Goal: Task Accomplishment & Management: Use online tool/utility

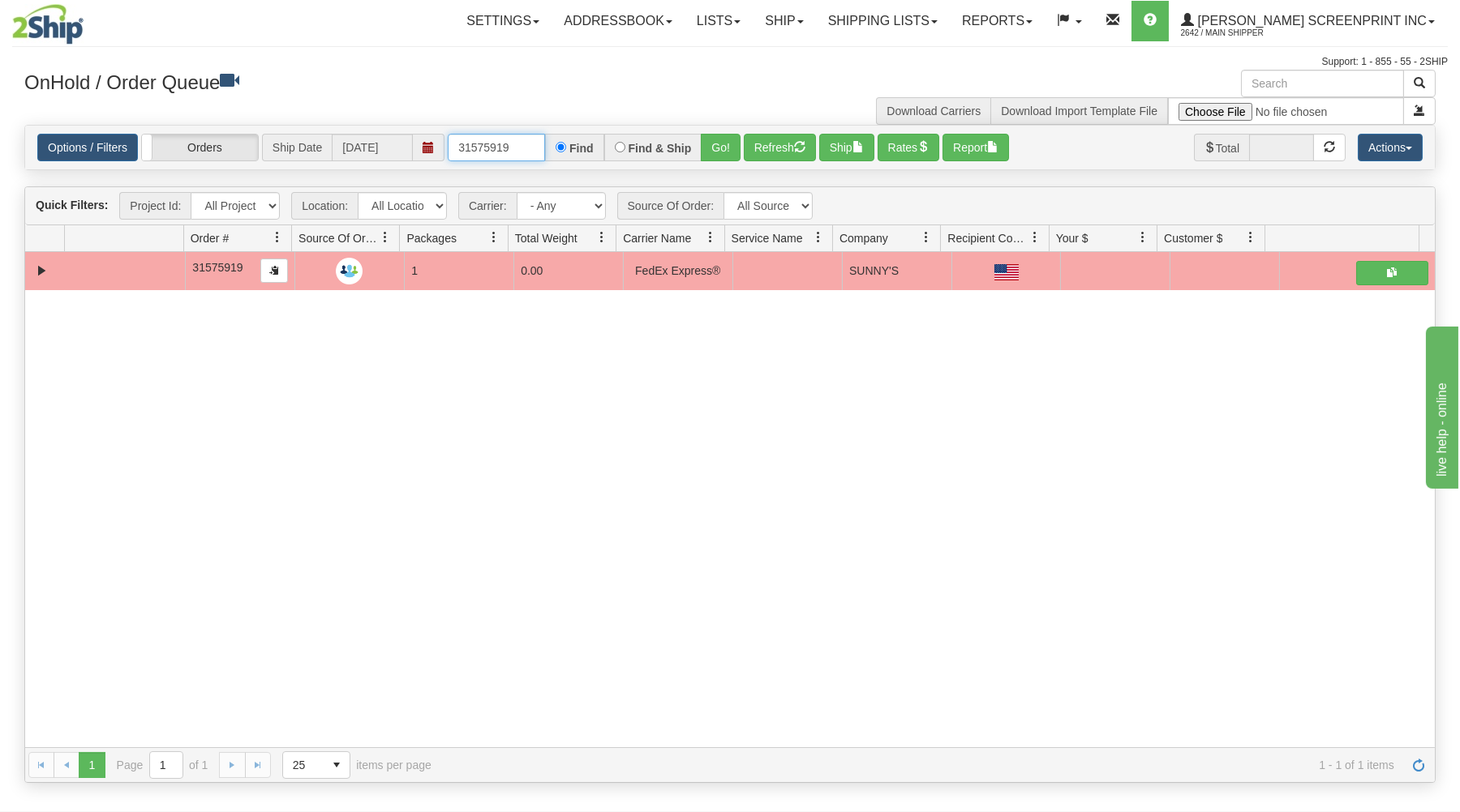
drag, startPoint x: 527, startPoint y: 150, endPoint x: 503, endPoint y: 122, distance: 36.9
click at [527, 148] on input "31575919" at bounding box center [496, 147] width 97 height 27
type input "3"
click at [519, 149] on input "text" at bounding box center [496, 147] width 97 height 27
type input "17096"
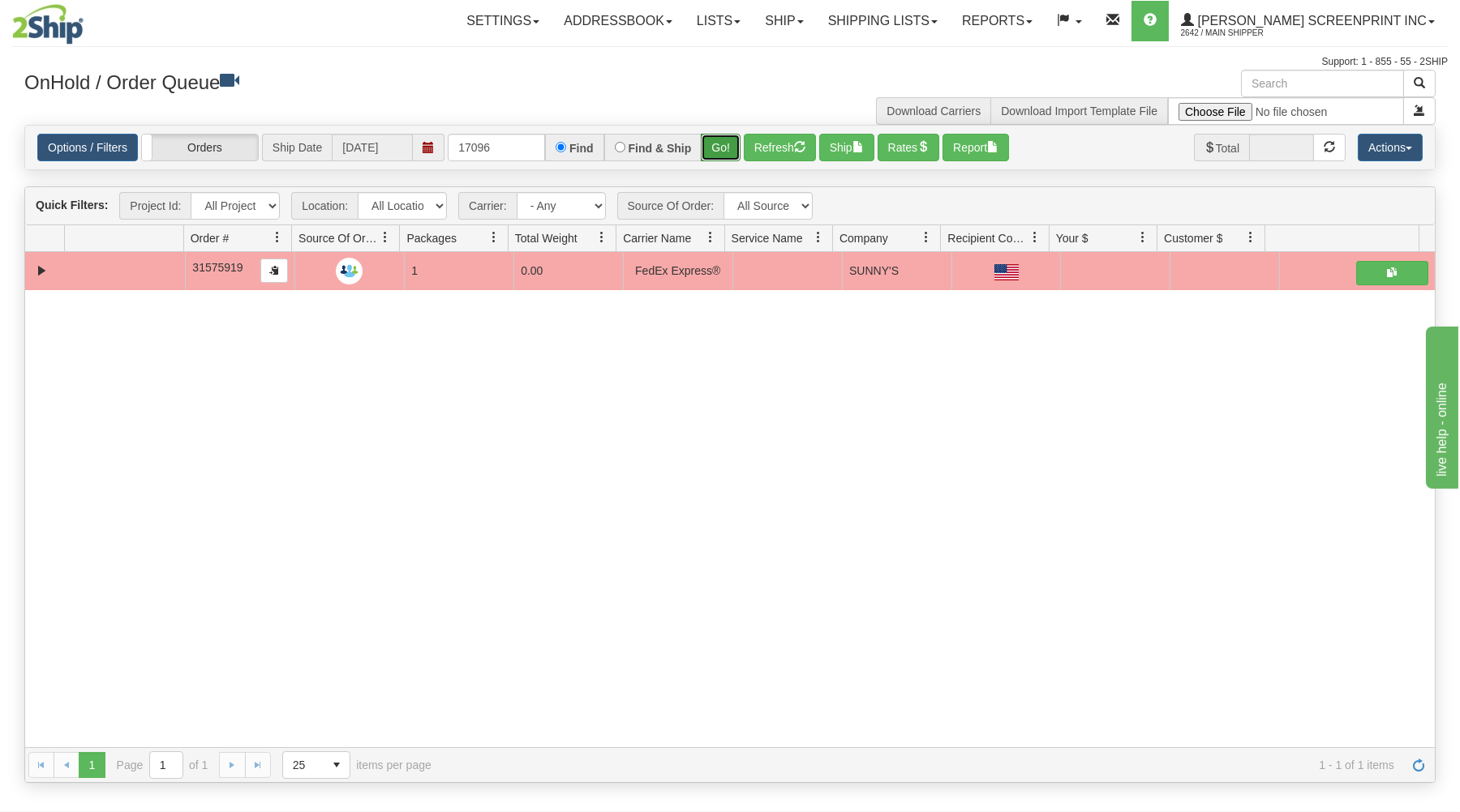
click at [717, 153] on button "Go!" at bounding box center [720, 147] width 39 height 27
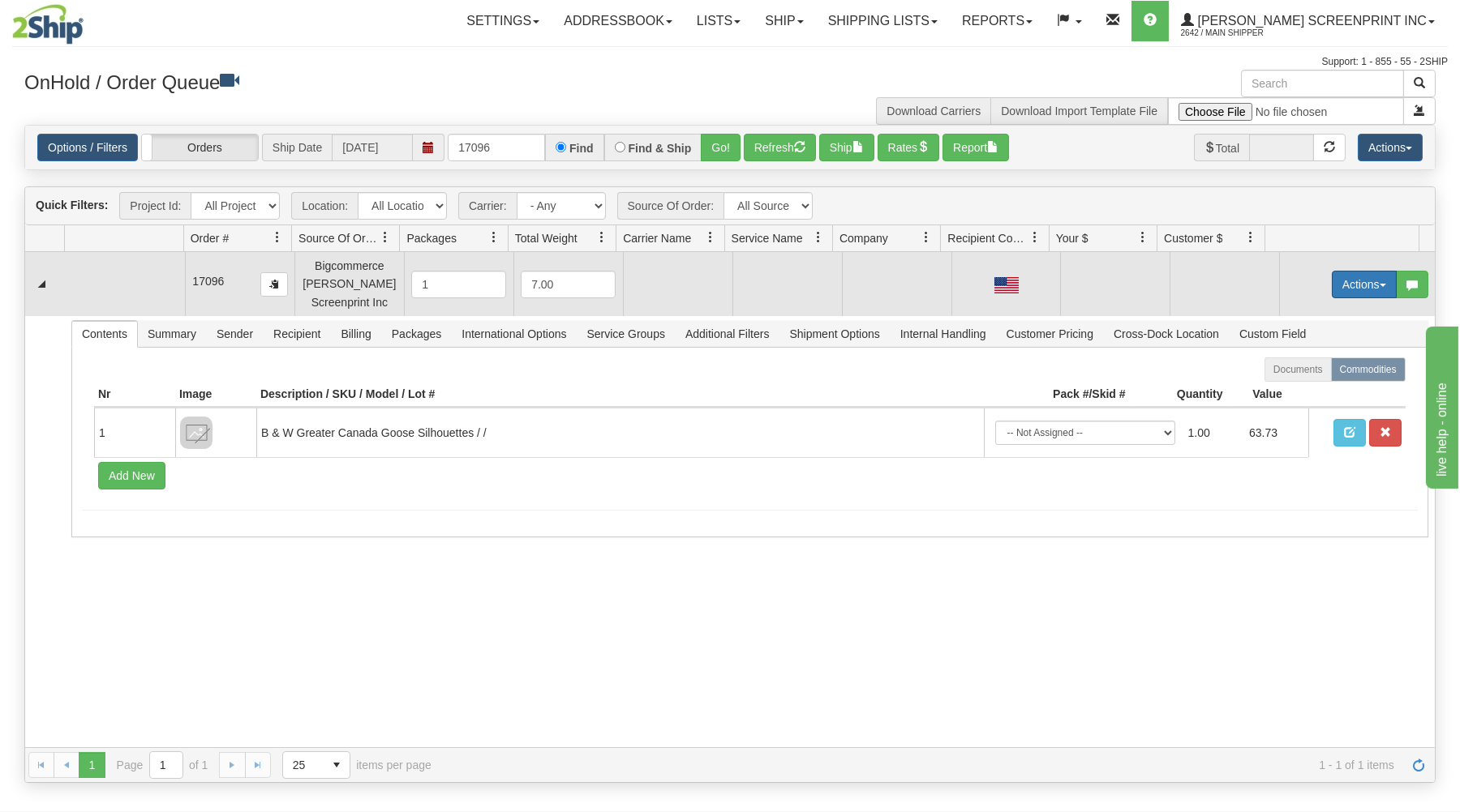
click at [1349, 281] on button "Actions" at bounding box center [1364, 285] width 65 height 27
click at [1282, 319] on span at bounding box center [1288, 314] width 11 height 11
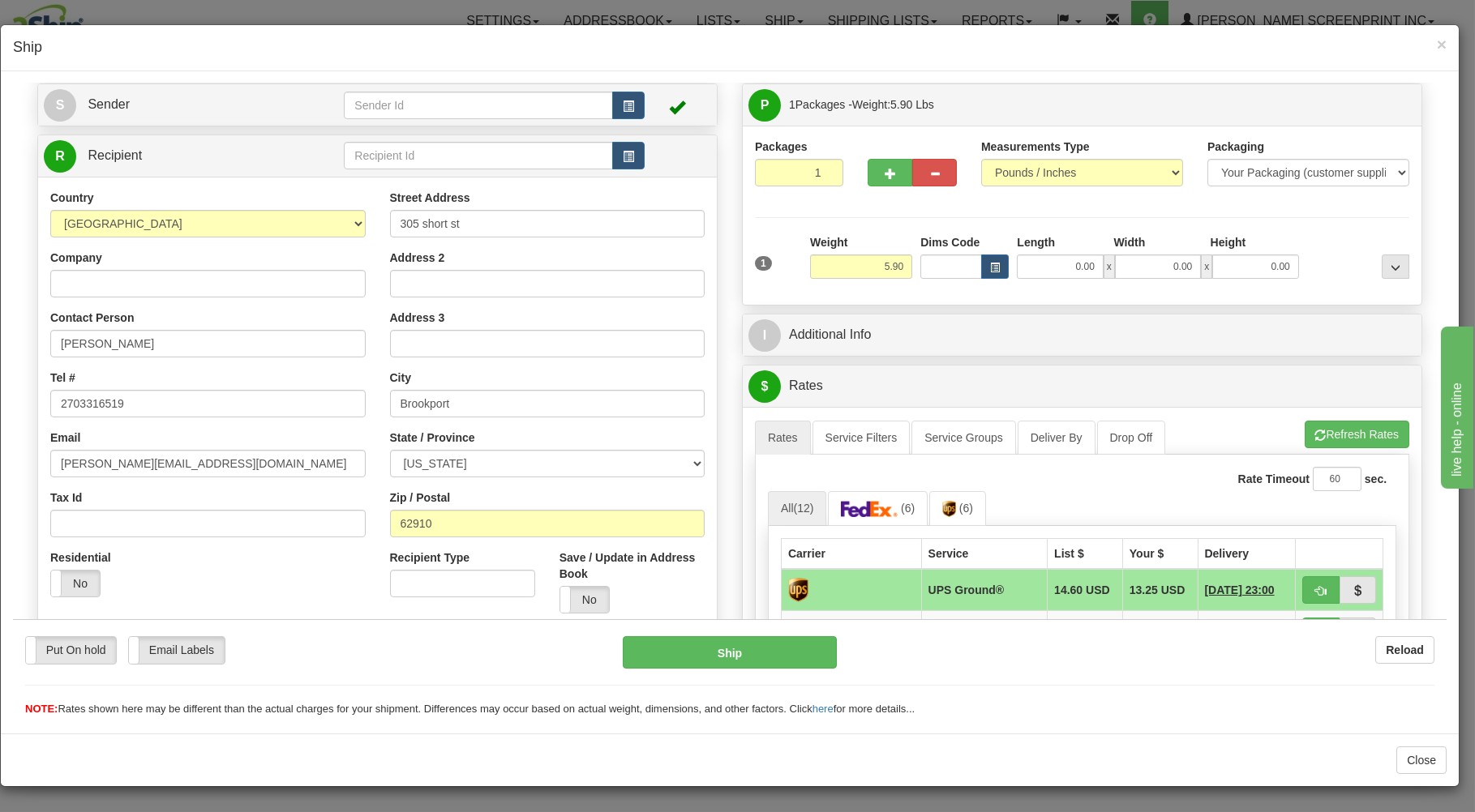
scroll to position [87, 0]
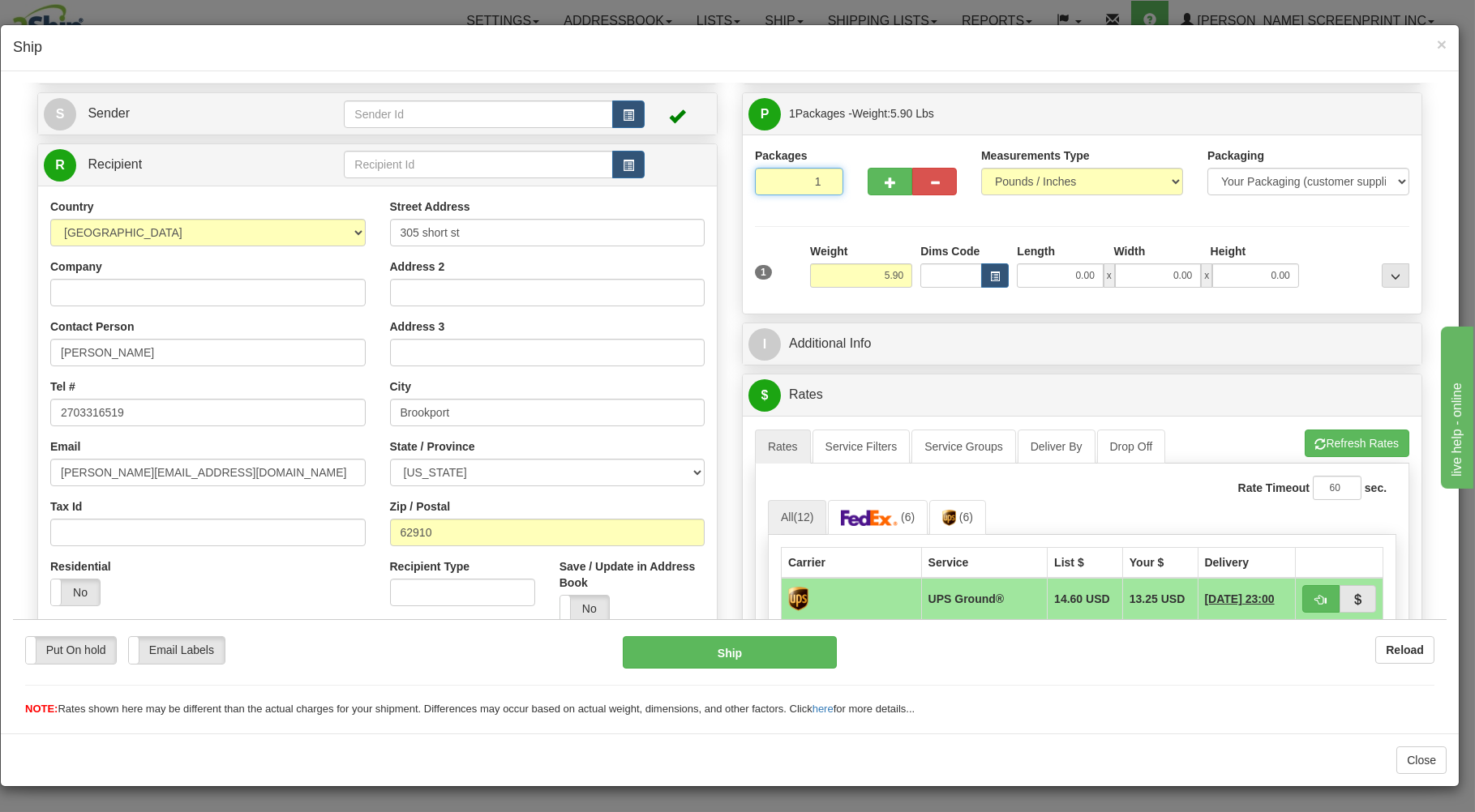
click at [798, 180] on input "1" at bounding box center [798, 180] width 89 height 27
drag, startPoint x: 847, startPoint y: 276, endPoint x: 956, endPoint y: 276, distance: 109.0
click at [891, 275] on input "5.90" at bounding box center [862, 275] width 103 height 25
click at [1056, 279] on input "0.00" at bounding box center [1059, 275] width 86 height 25
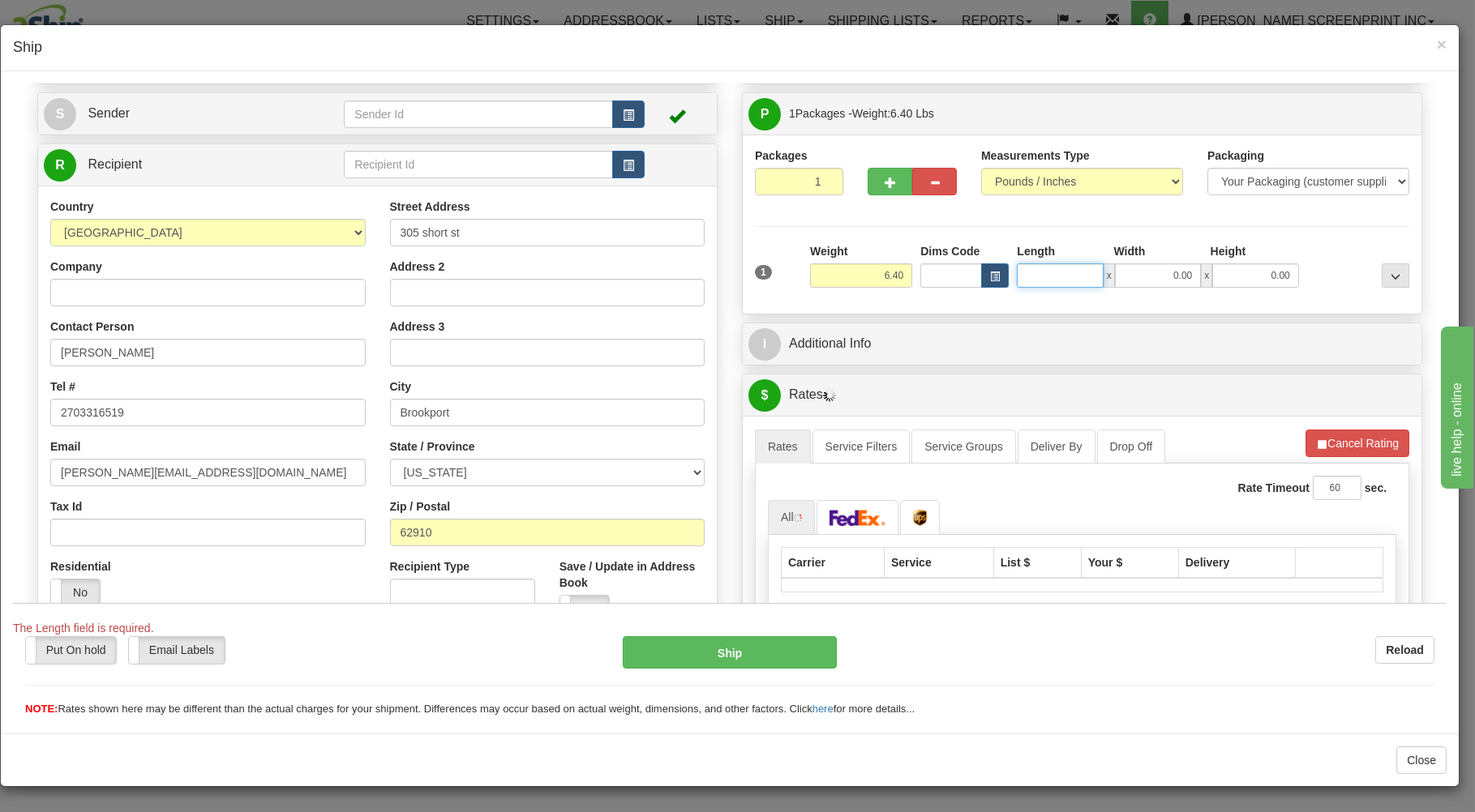
type input "6.30"
type input "29"
type input "5.90"
type input "29.00"
click at [1134, 281] on input "0.00" at bounding box center [1158, 275] width 86 height 25
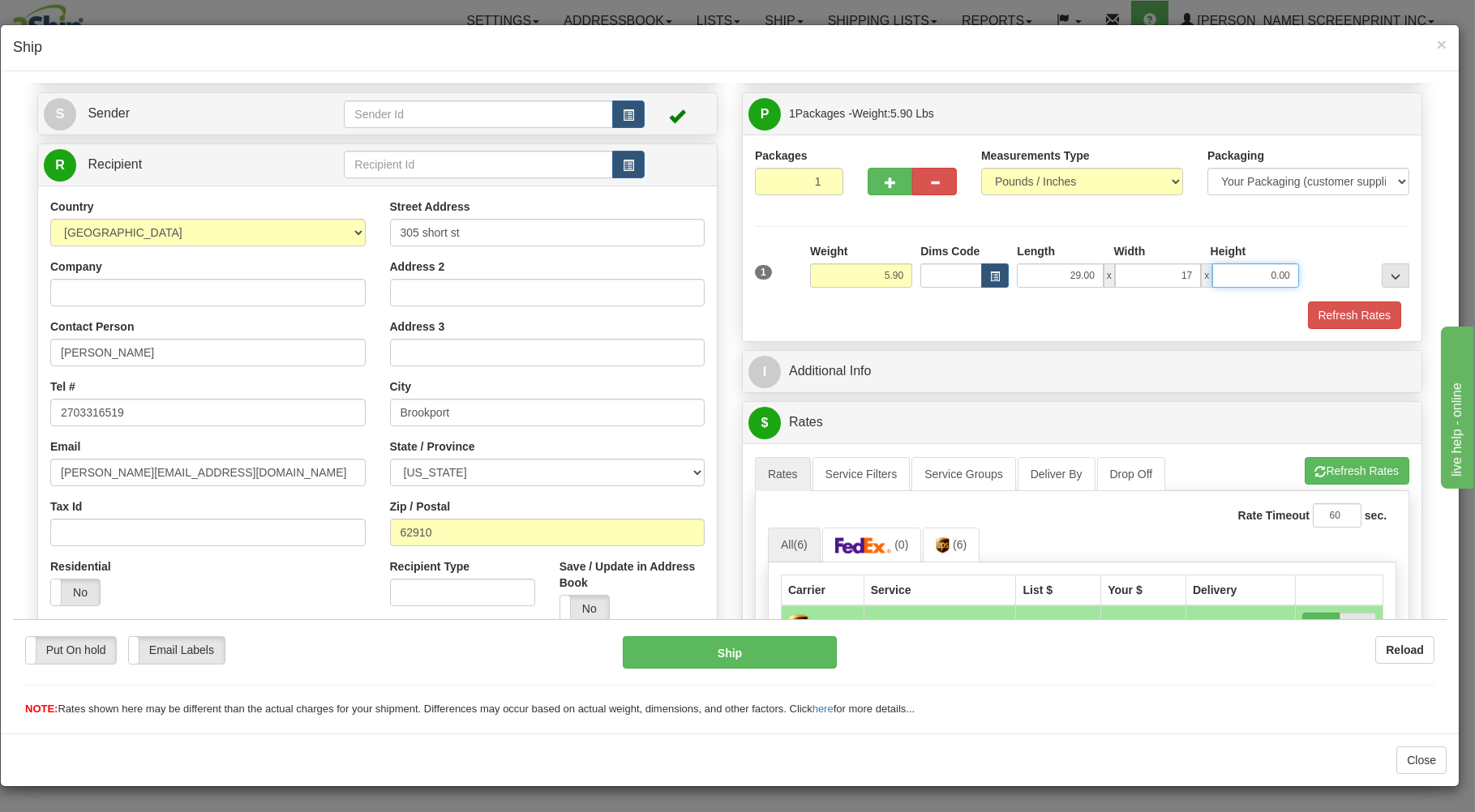
type input "17.00"
click at [1228, 285] on input "0.00" at bounding box center [1255, 275] width 86 height 25
type input "4.00"
click at [1346, 319] on button "Refresh Rates" at bounding box center [1354, 315] width 93 height 27
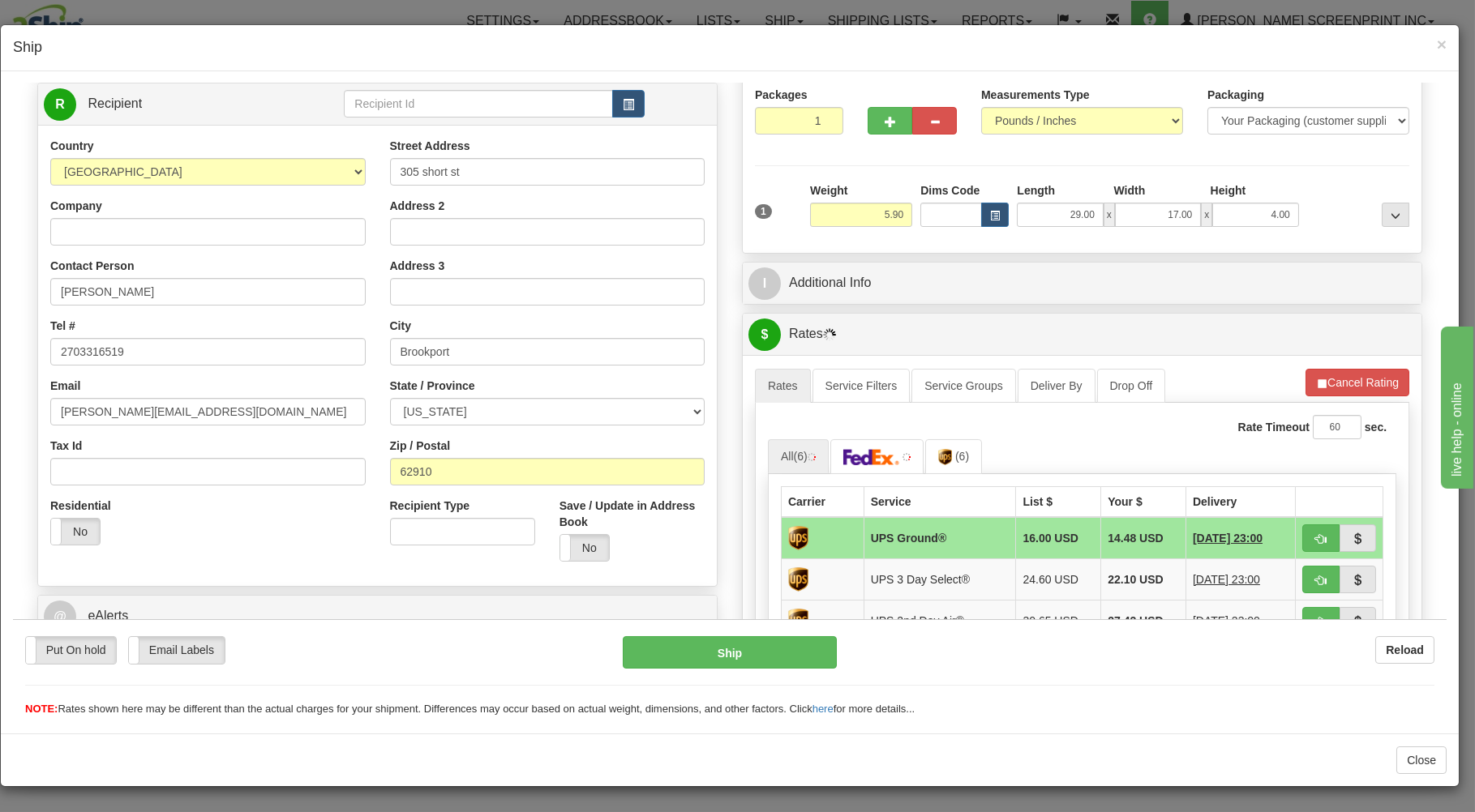
scroll to position [173, 0]
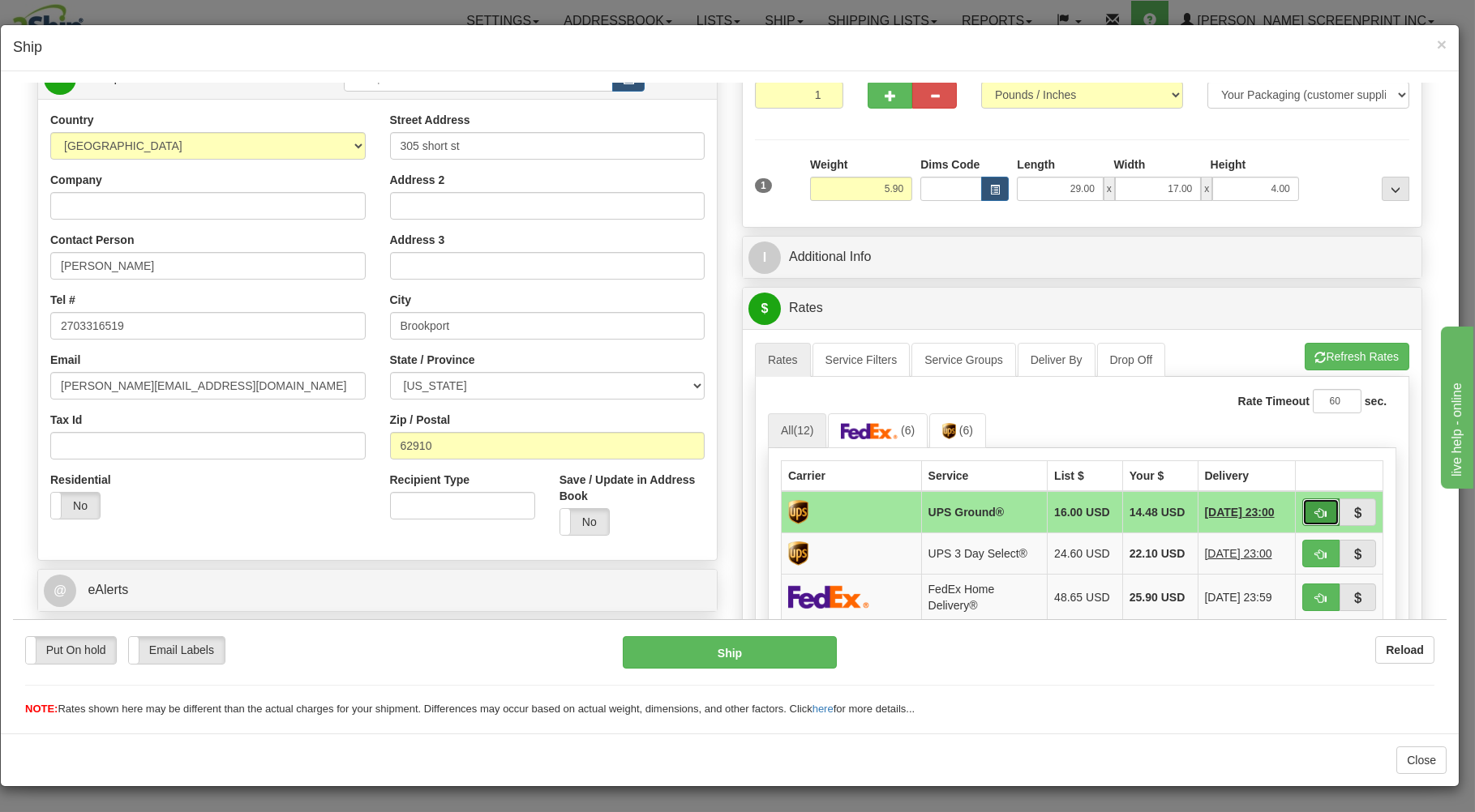
click at [1315, 513] on span "button" at bounding box center [1320, 513] width 11 height 11
type input "03"
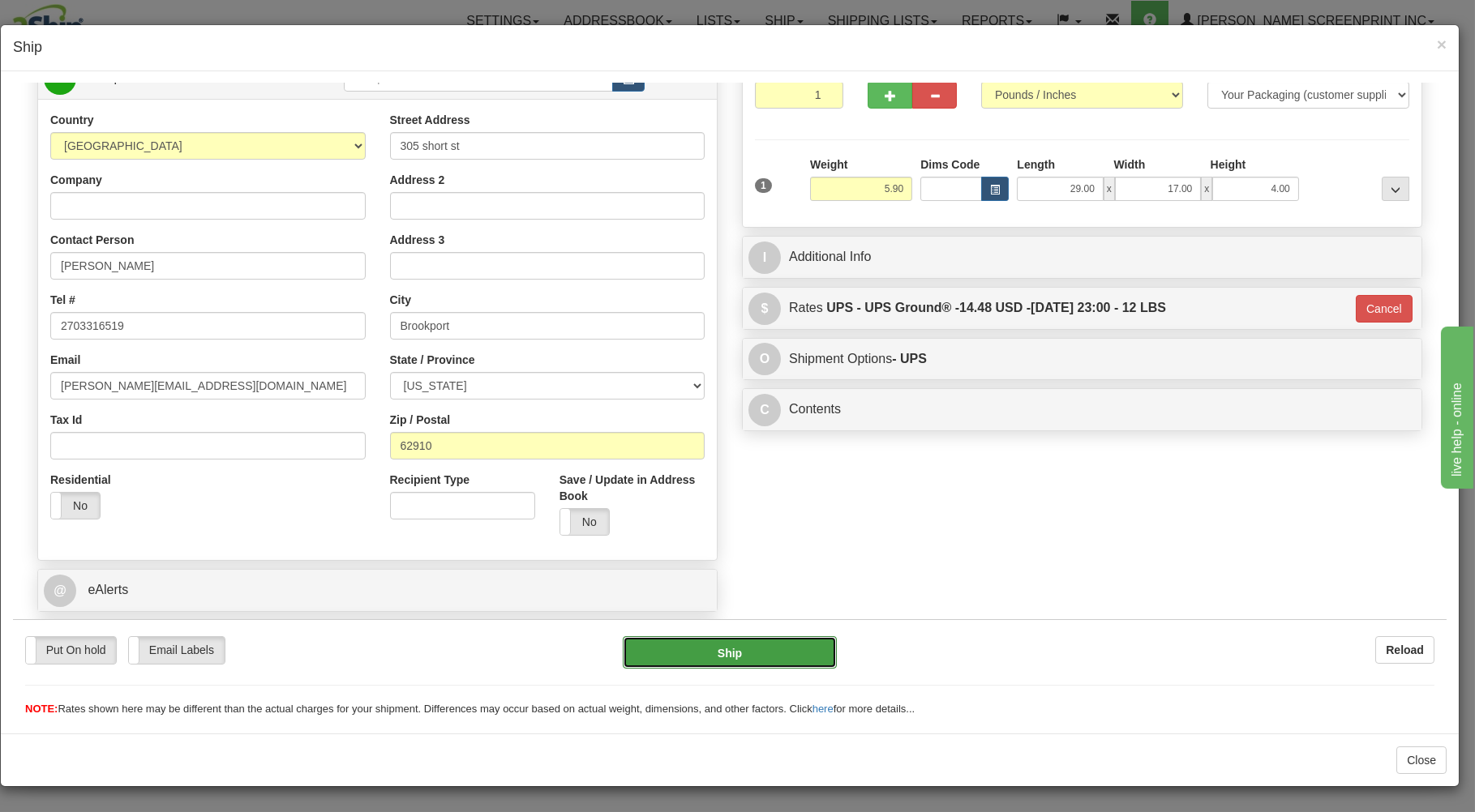
click at [796, 663] on button "Ship" at bounding box center [730, 651] width 215 height 32
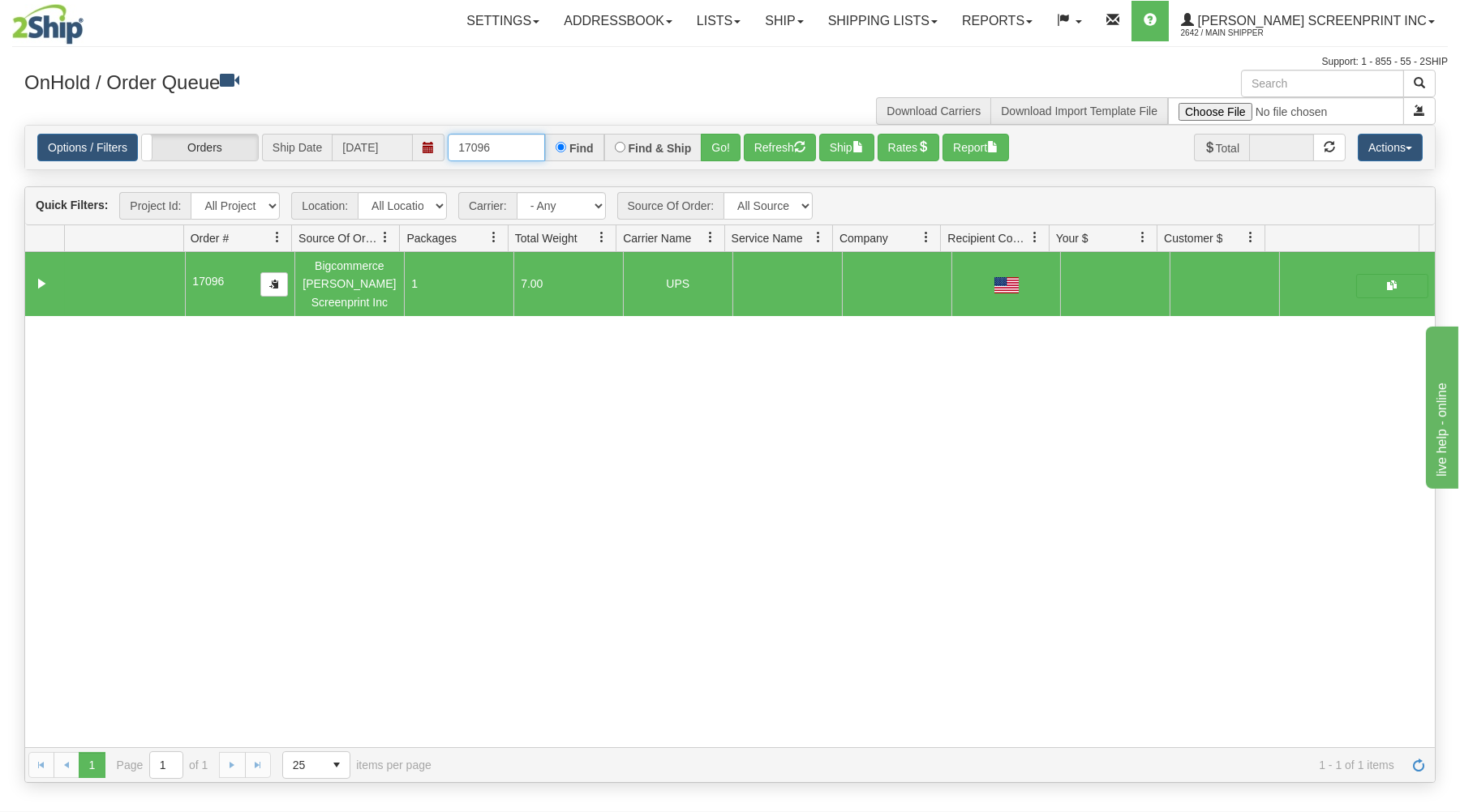
click at [515, 143] on input "17096" at bounding box center [496, 147] width 97 height 27
type input "1"
type input "17095"
click at [723, 149] on button "Go!" at bounding box center [720, 147] width 39 height 27
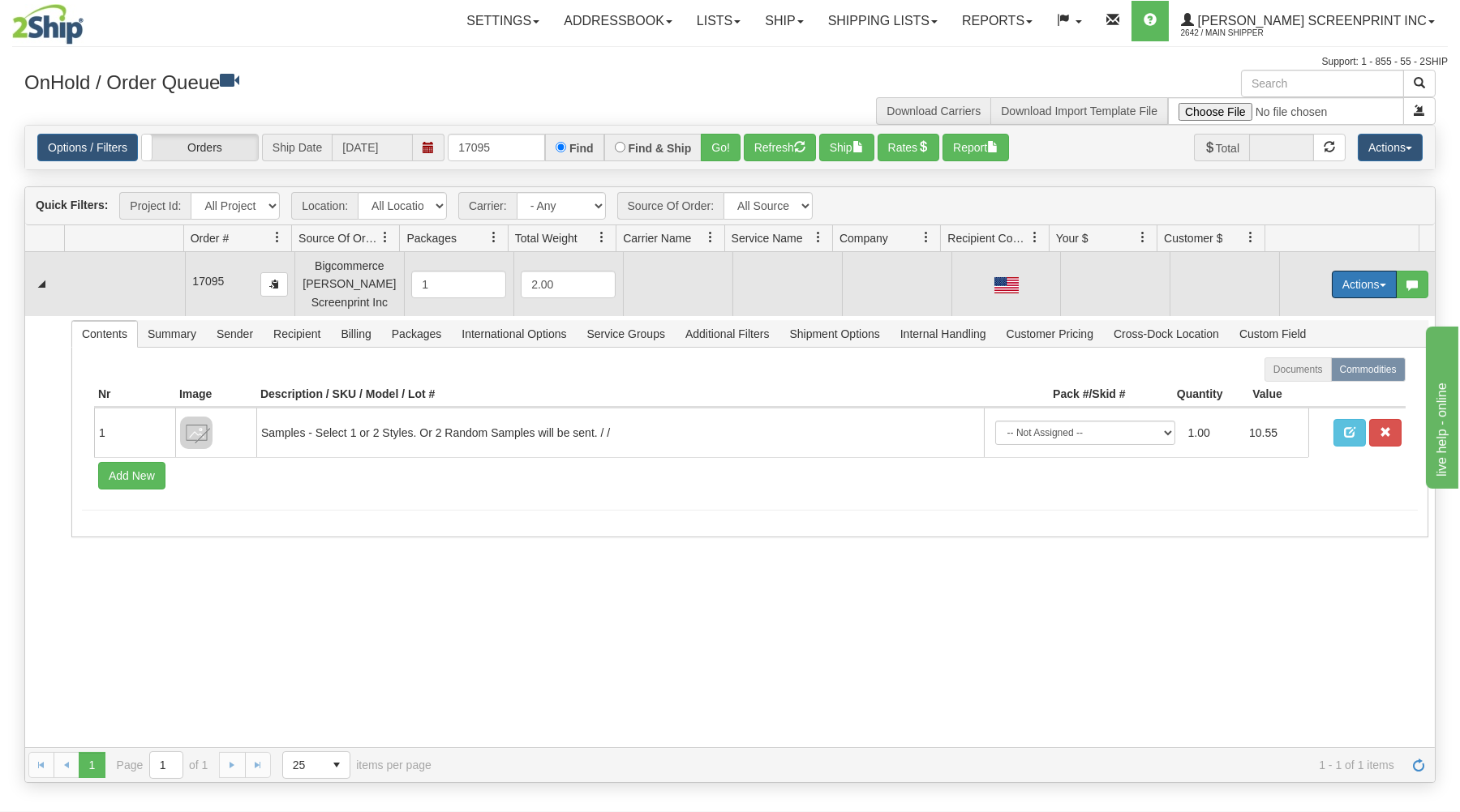
drag, startPoint x: 1356, startPoint y: 280, endPoint x: 1285, endPoint y: 309, distance: 76.7
click at [1299, 304] on td "Actions Open Refresh Rates Rate All Services Ship Delete Edit Items" at bounding box center [1356, 283] width 156 height 63
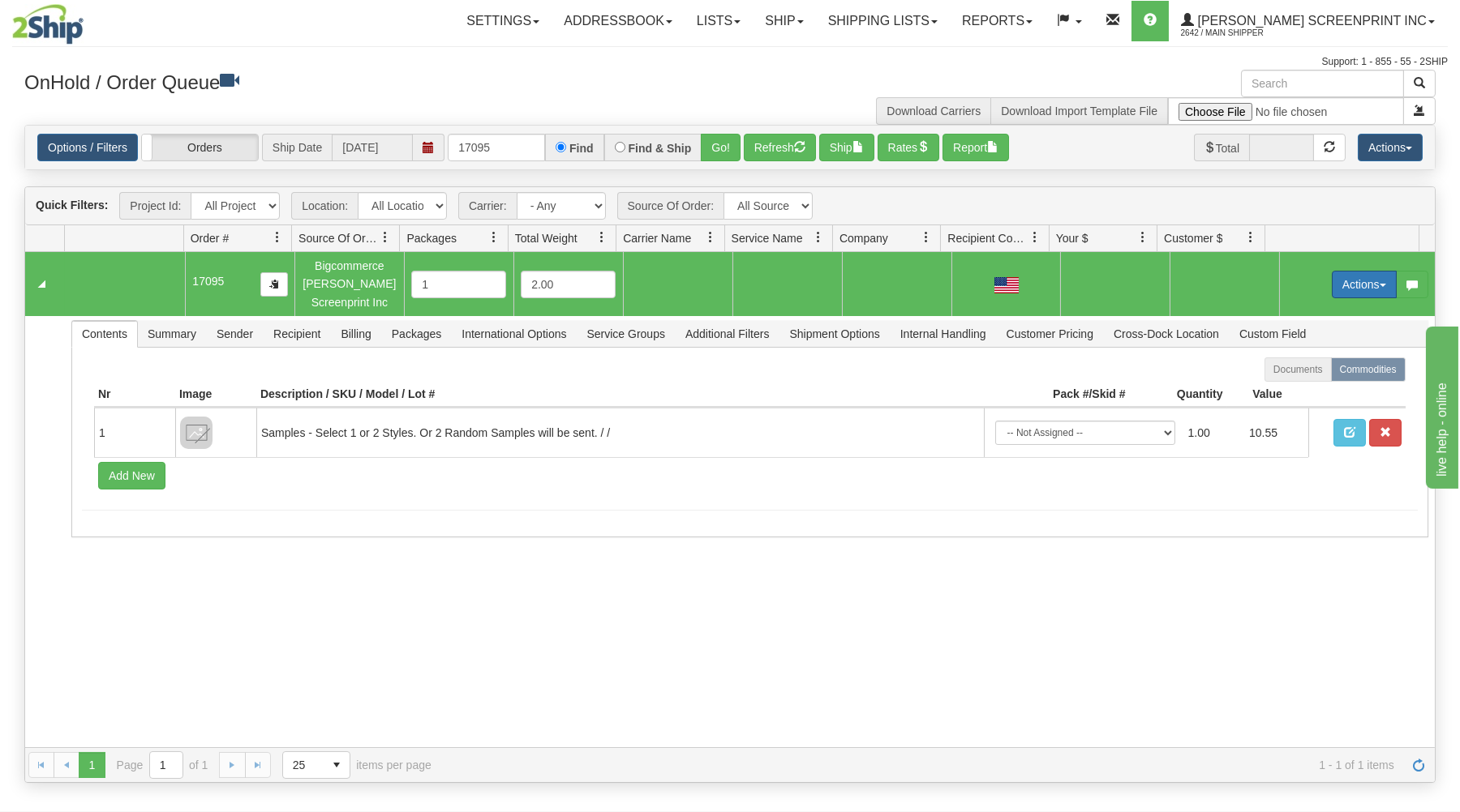
click at [1349, 282] on button "Actions" at bounding box center [1364, 285] width 65 height 27
click at [1282, 318] on span at bounding box center [1288, 314] width 11 height 11
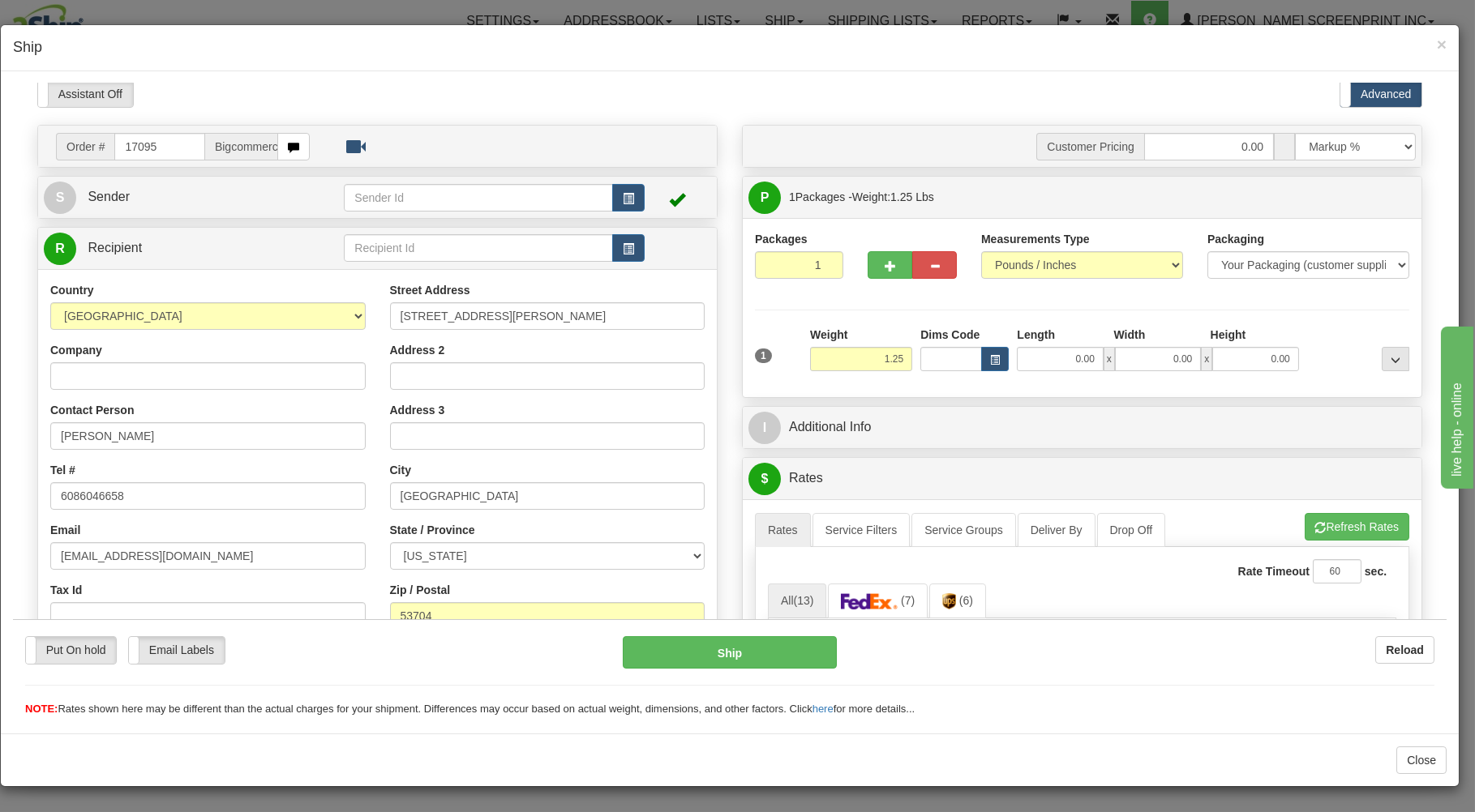
scroll to position [87, 0]
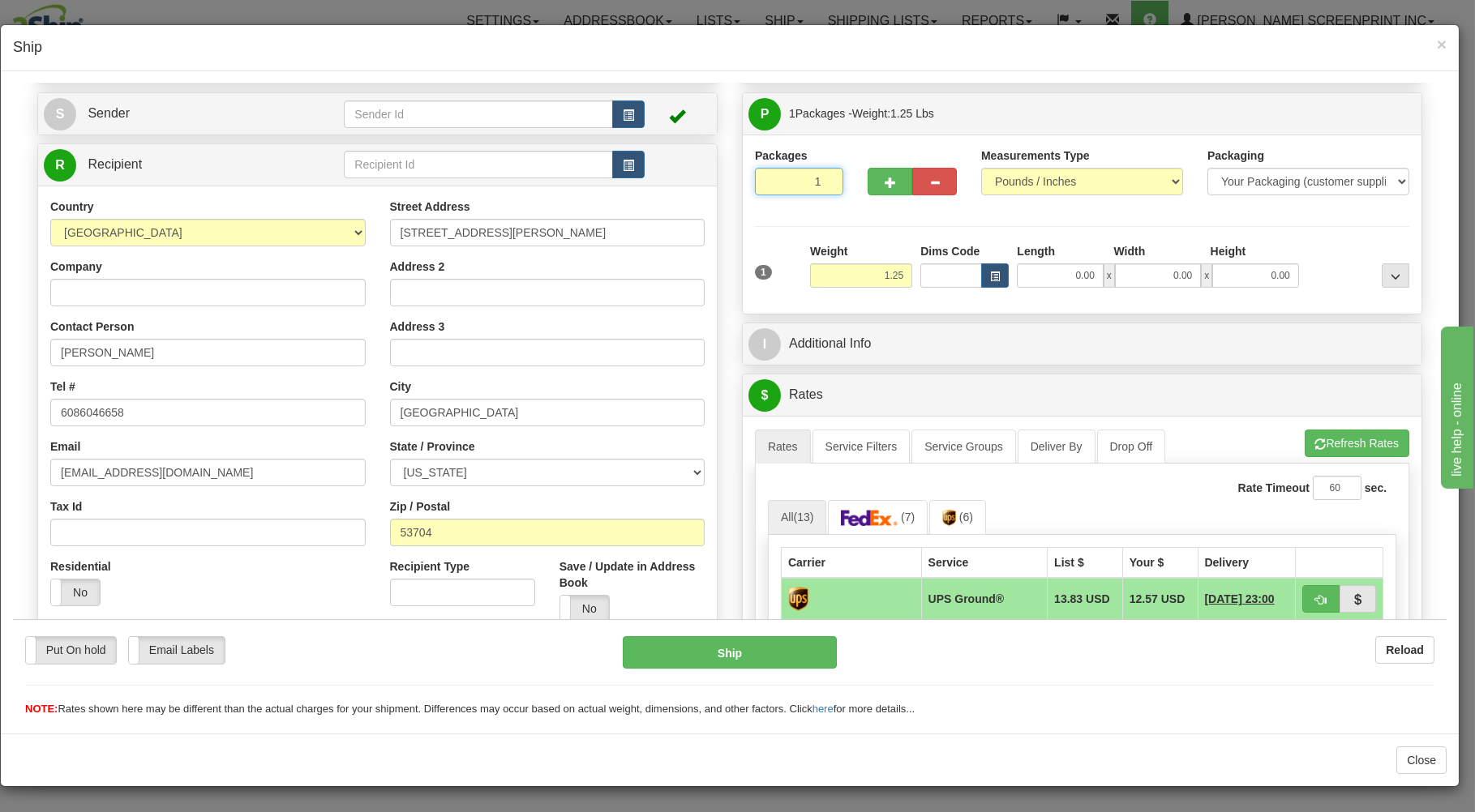
drag, startPoint x: 762, startPoint y: 180, endPoint x: 779, endPoint y: 208, distance: 32.8
click at [776, 195] on input "1" at bounding box center [798, 180] width 89 height 27
click at [846, 273] on input "1.25" at bounding box center [862, 275] width 103 height 25
click at [1034, 278] on input "0.00" at bounding box center [1059, 275] width 86 height 25
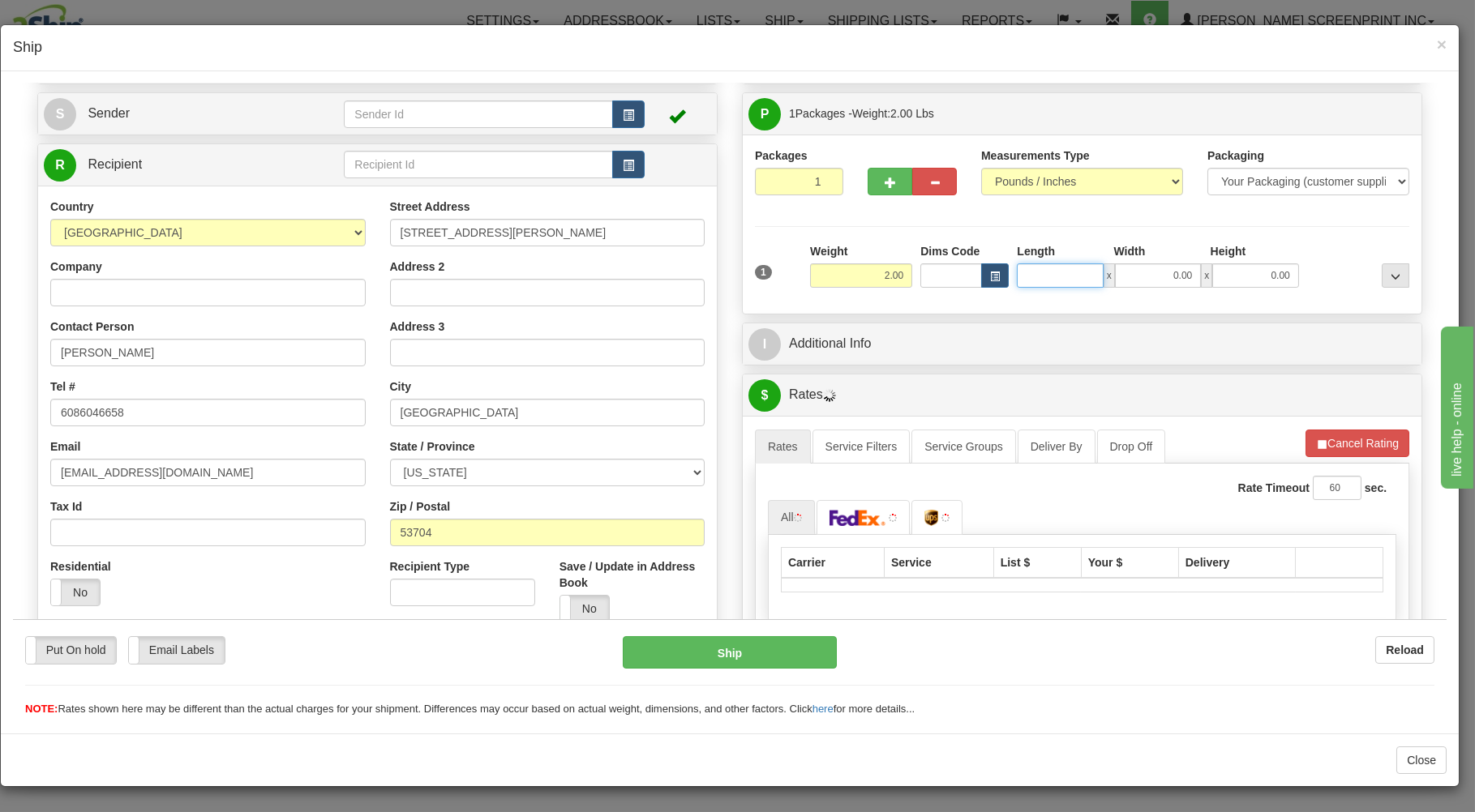
type input "2.05"
type input "2"
type input "1.20"
type input "25"
type input "1.25"
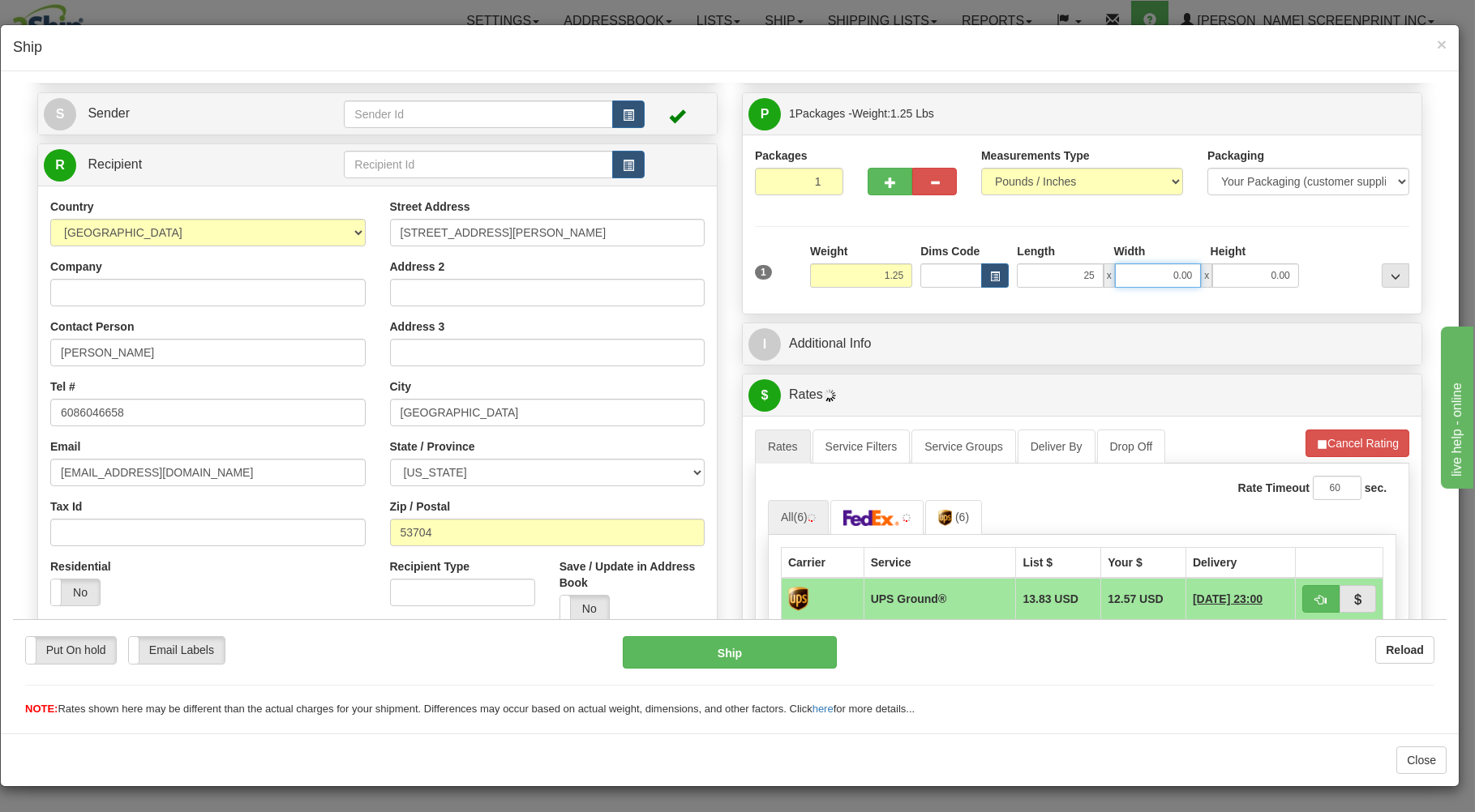
type input "25.00"
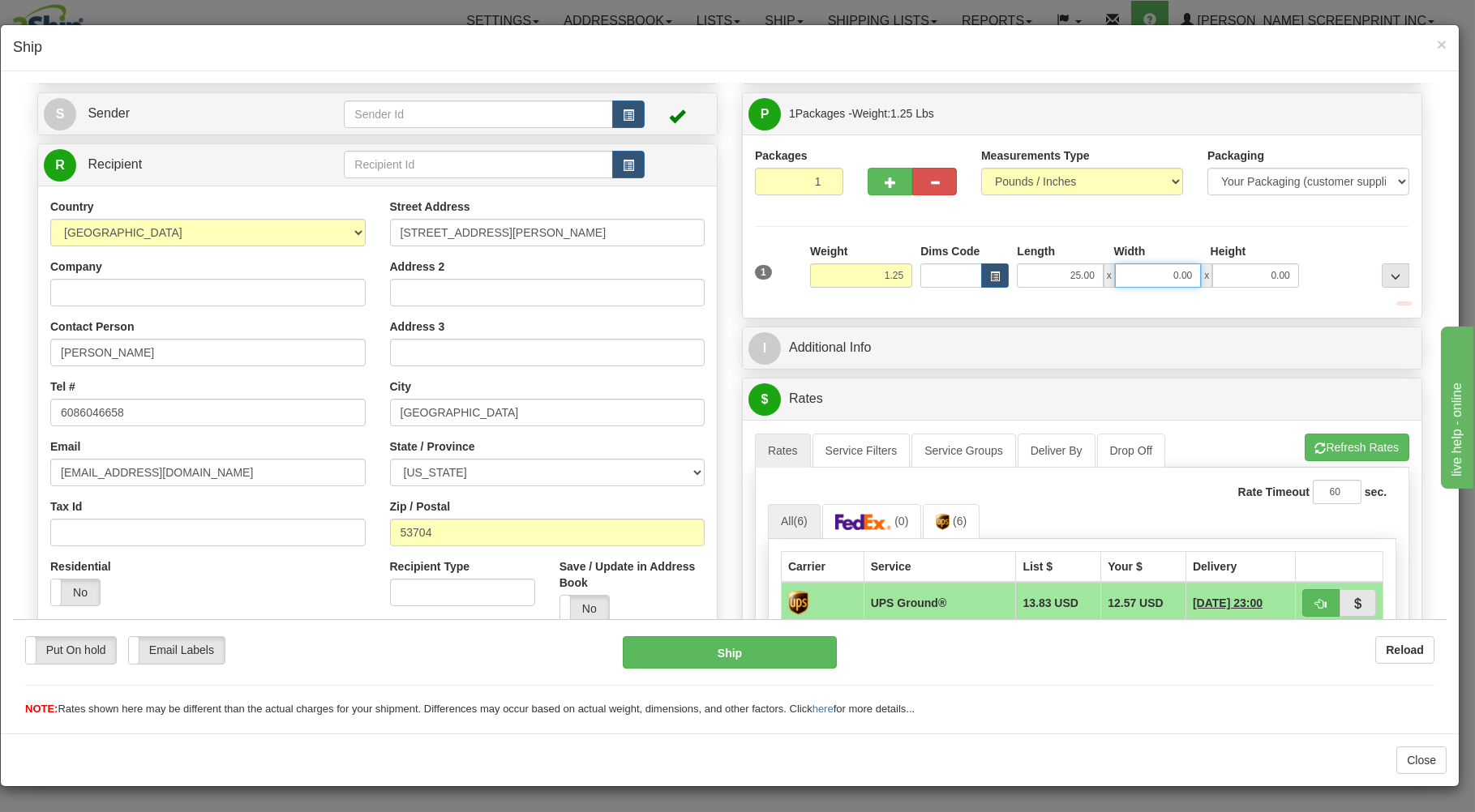
click at [1167, 279] on input "0.00" at bounding box center [1158, 275] width 86 height 25
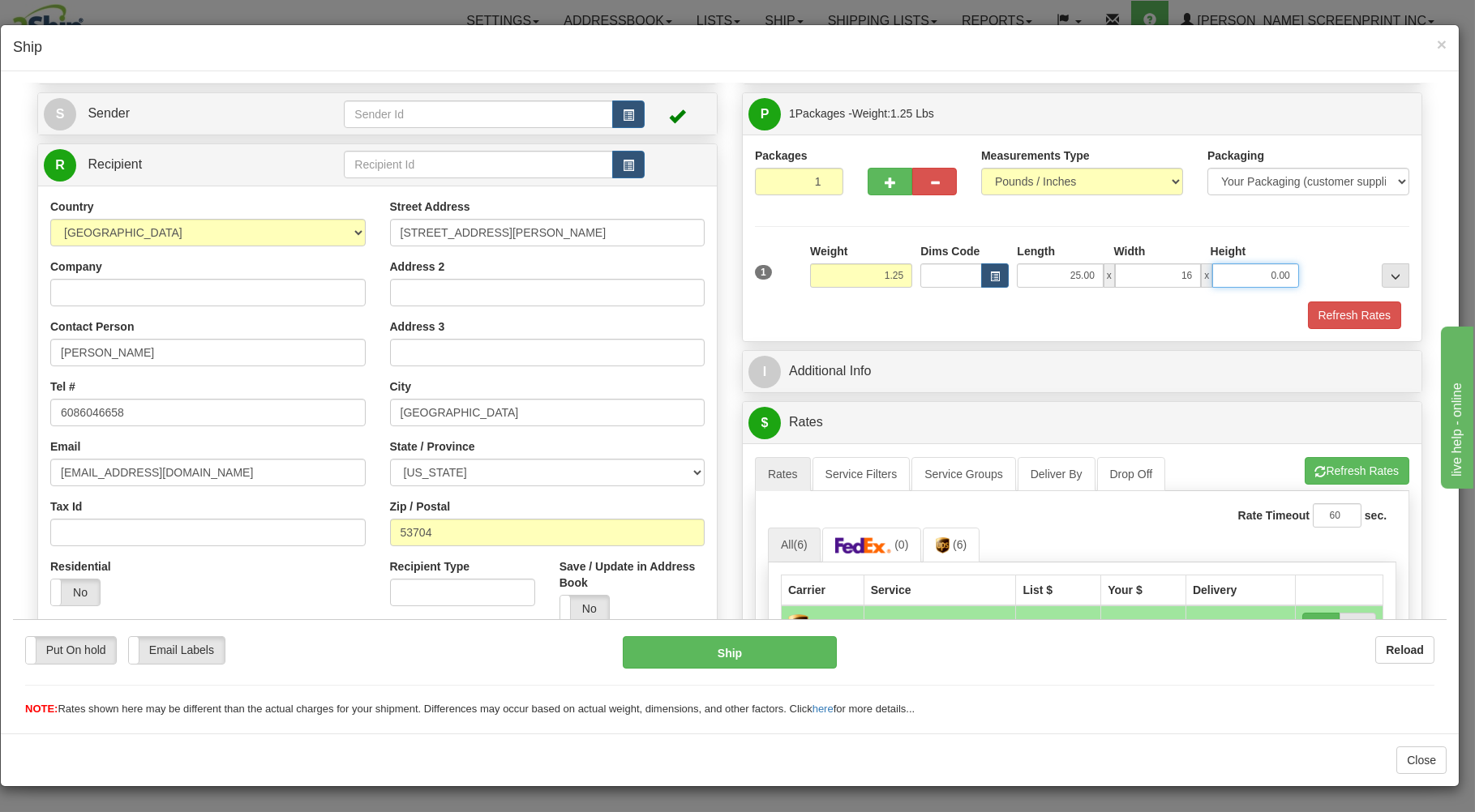
type input "16.00"
click at [1223, 275] on input "0.00" at bounding box center [1255, 275] width 86 height 25
type input "1.00"
click at [1340, 314] on button "Refresh Rates" at bounding box center [1354, 315] width 93 height 27
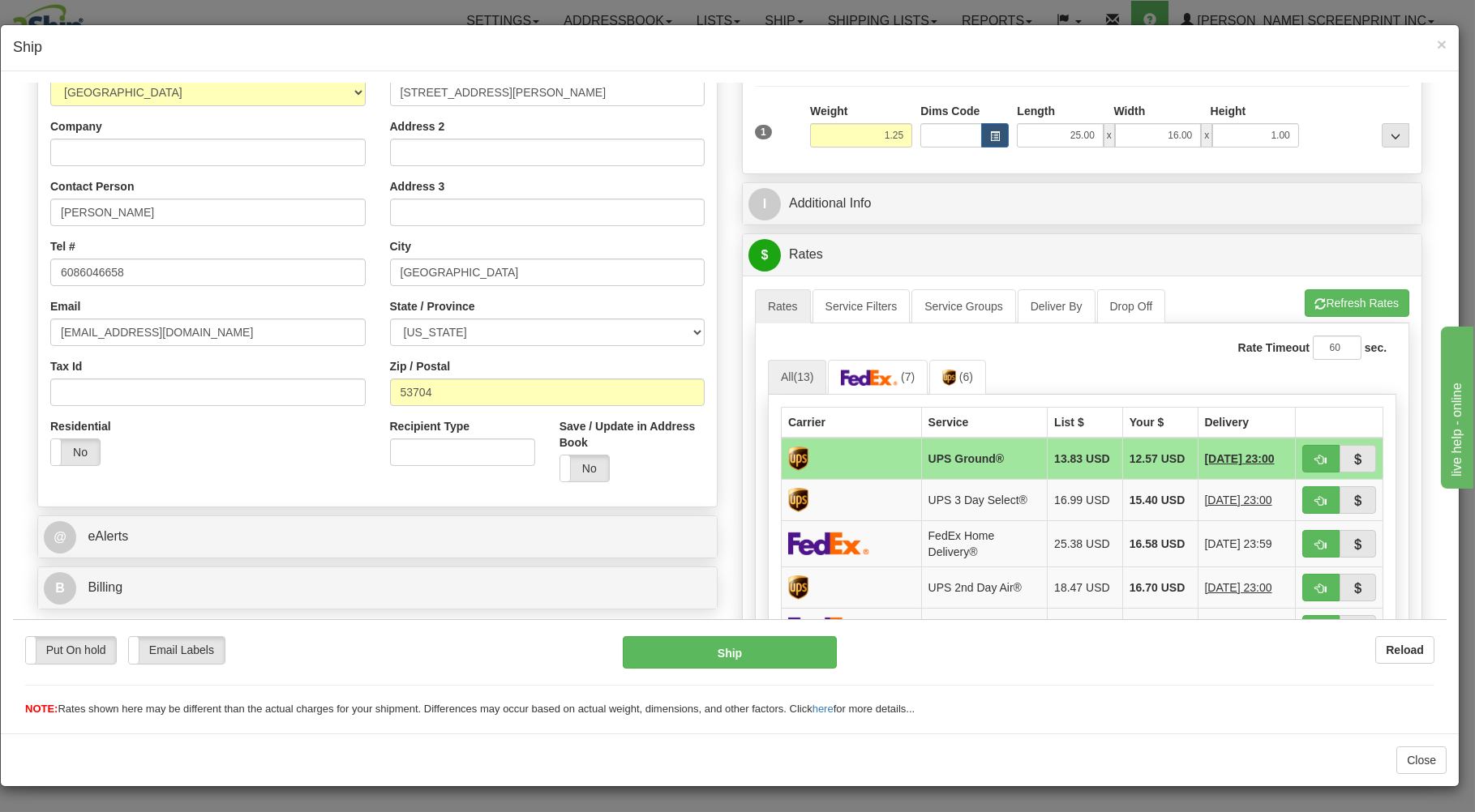
scroll to position [260, 0]
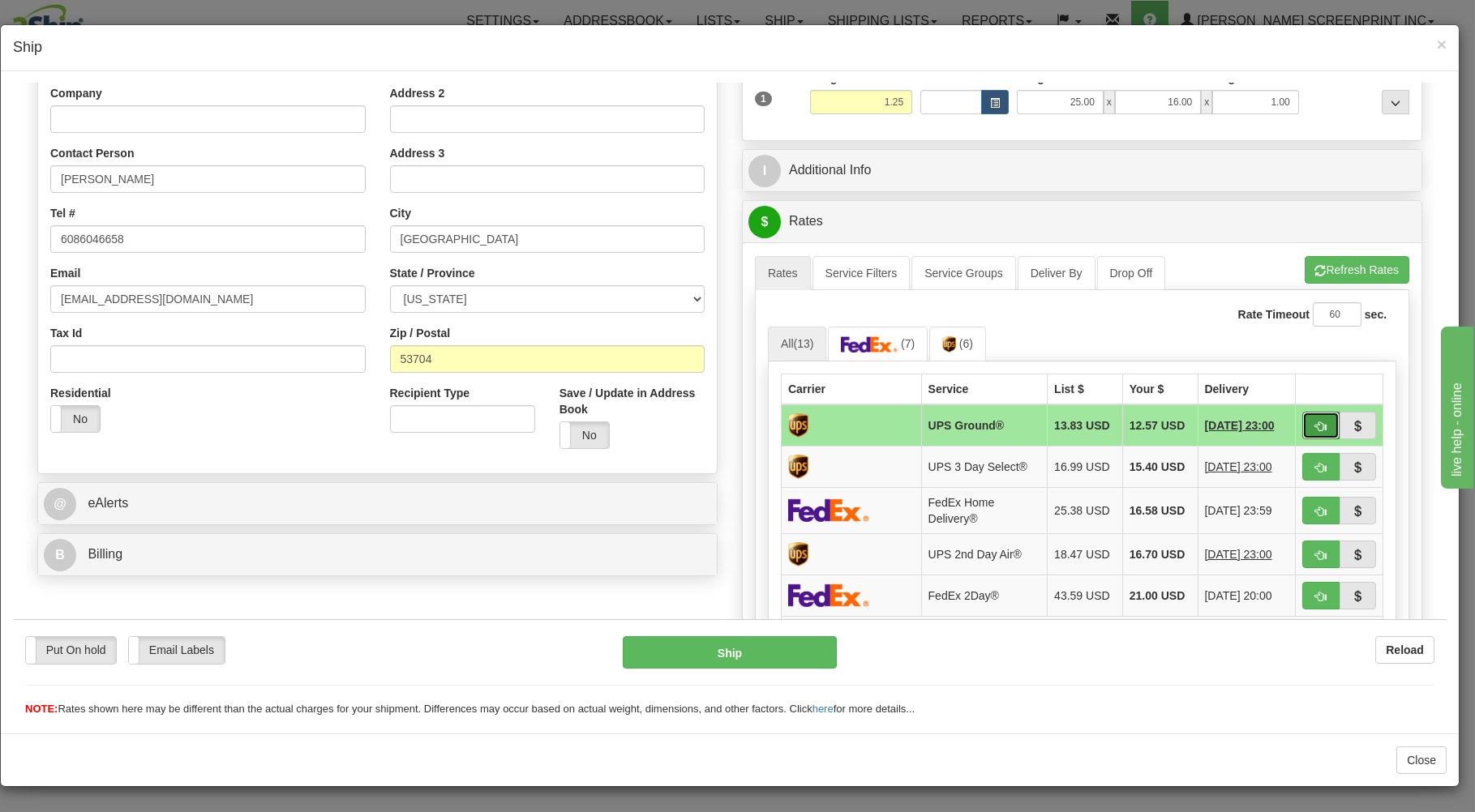
click at [1315, 427] on span "button" at bounding box center [1320, 427] width 11 height 11
type input "03"
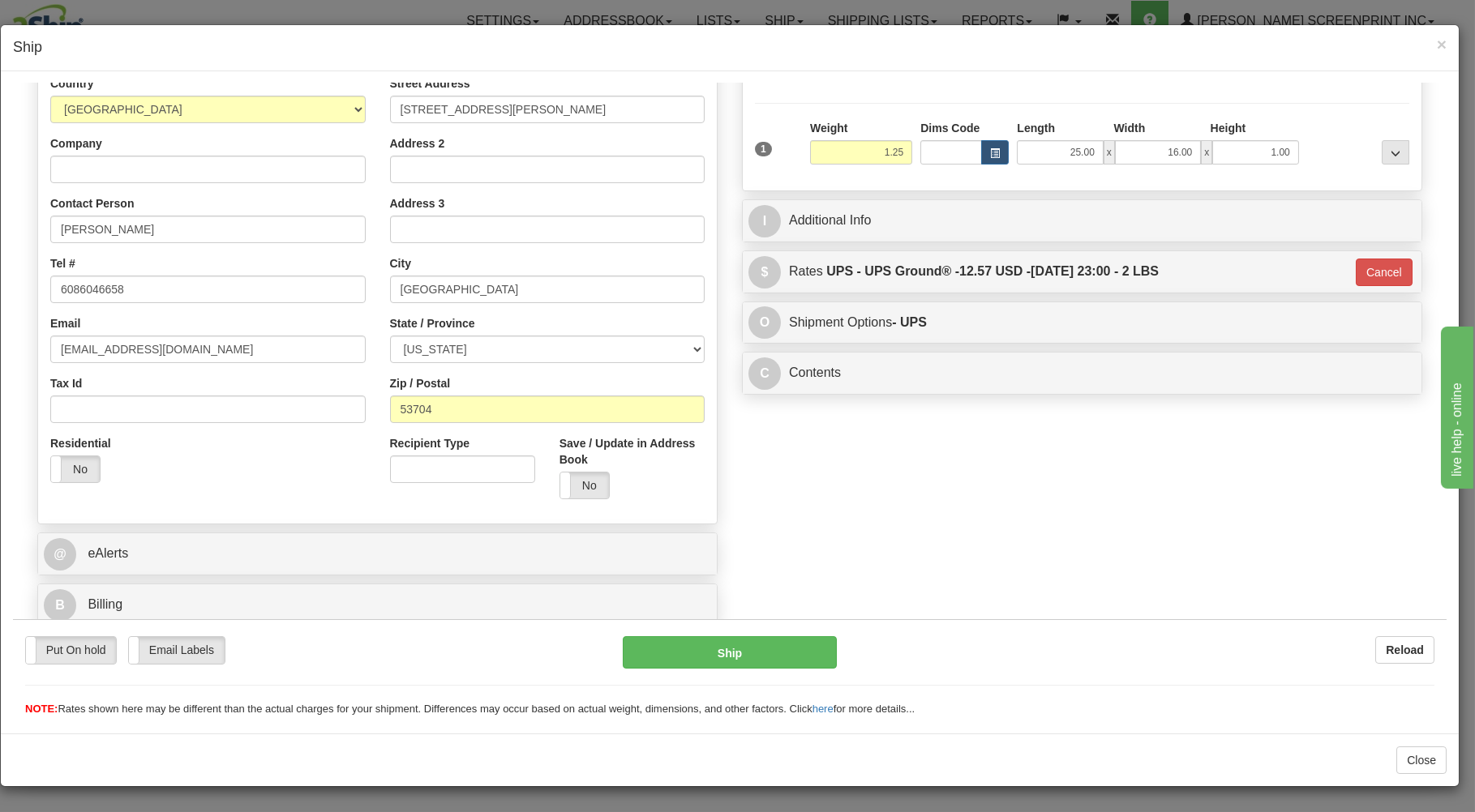
scroll to position [213, 0]
click at [709, 657] on button "Ship" at bounding box center [730, 651] width 215 height 32
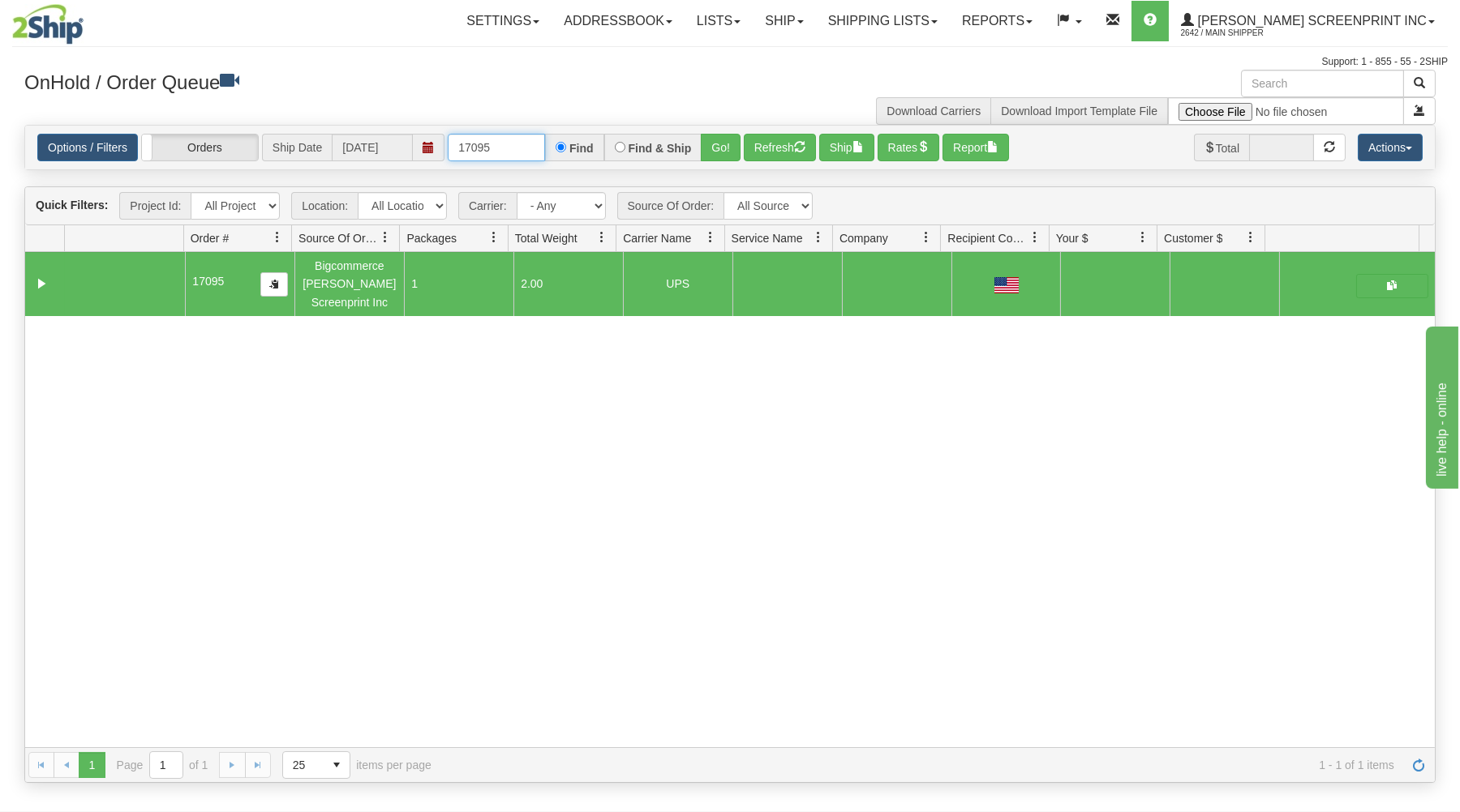
click at [506, 146] on input "17095" at bounding box center [496, 147] width 97 height 27
type input "1"
type input "17093"
click at [732, 150] on button "Go!" at bounding box center [720, 147] width 39 height 27
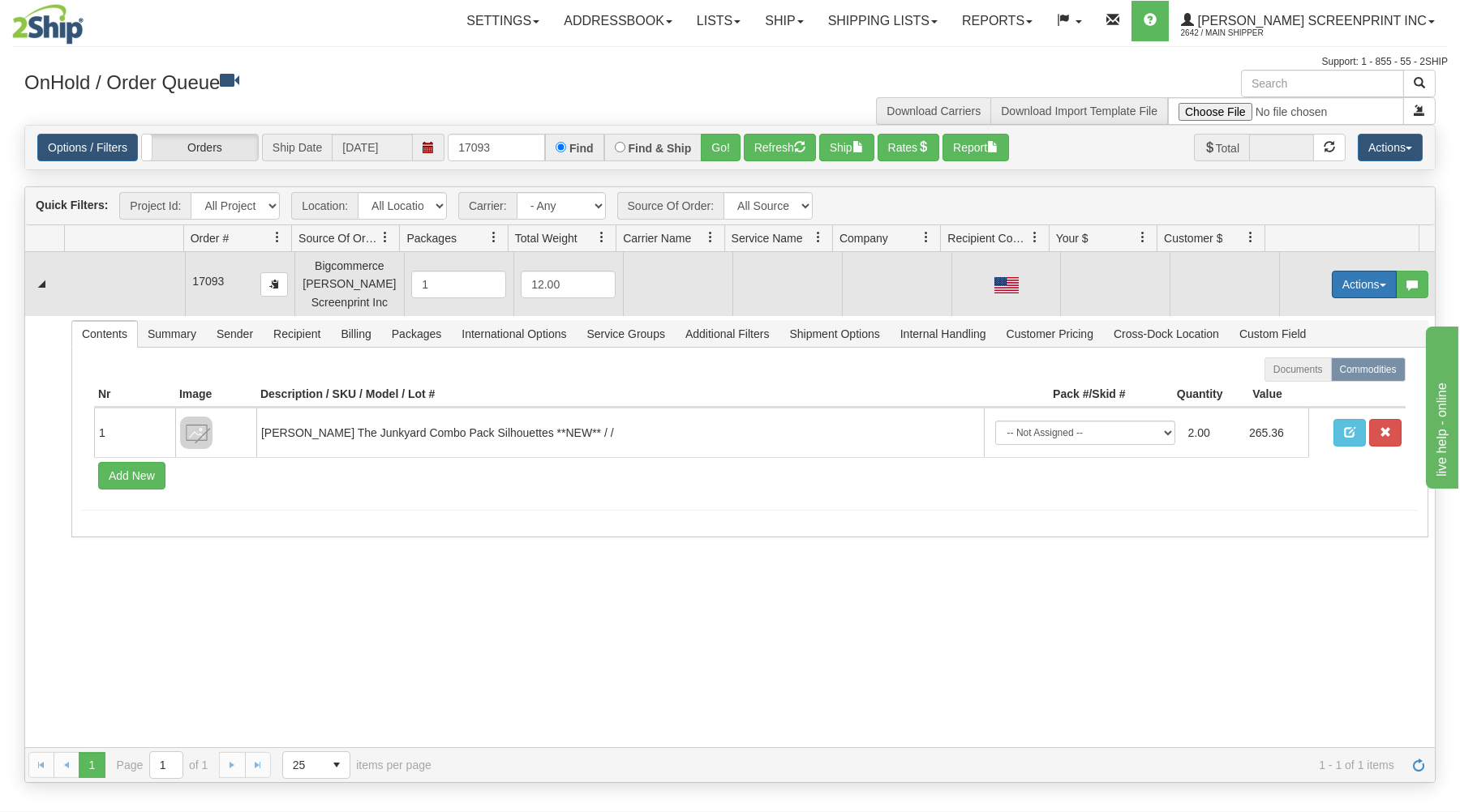
click at [1332, 288] on button "Actions" at bounding box center [1364, 285] width 65 height 27
click at [1282, 314] on span at bounding box center [1288, 314] width 11 height 11
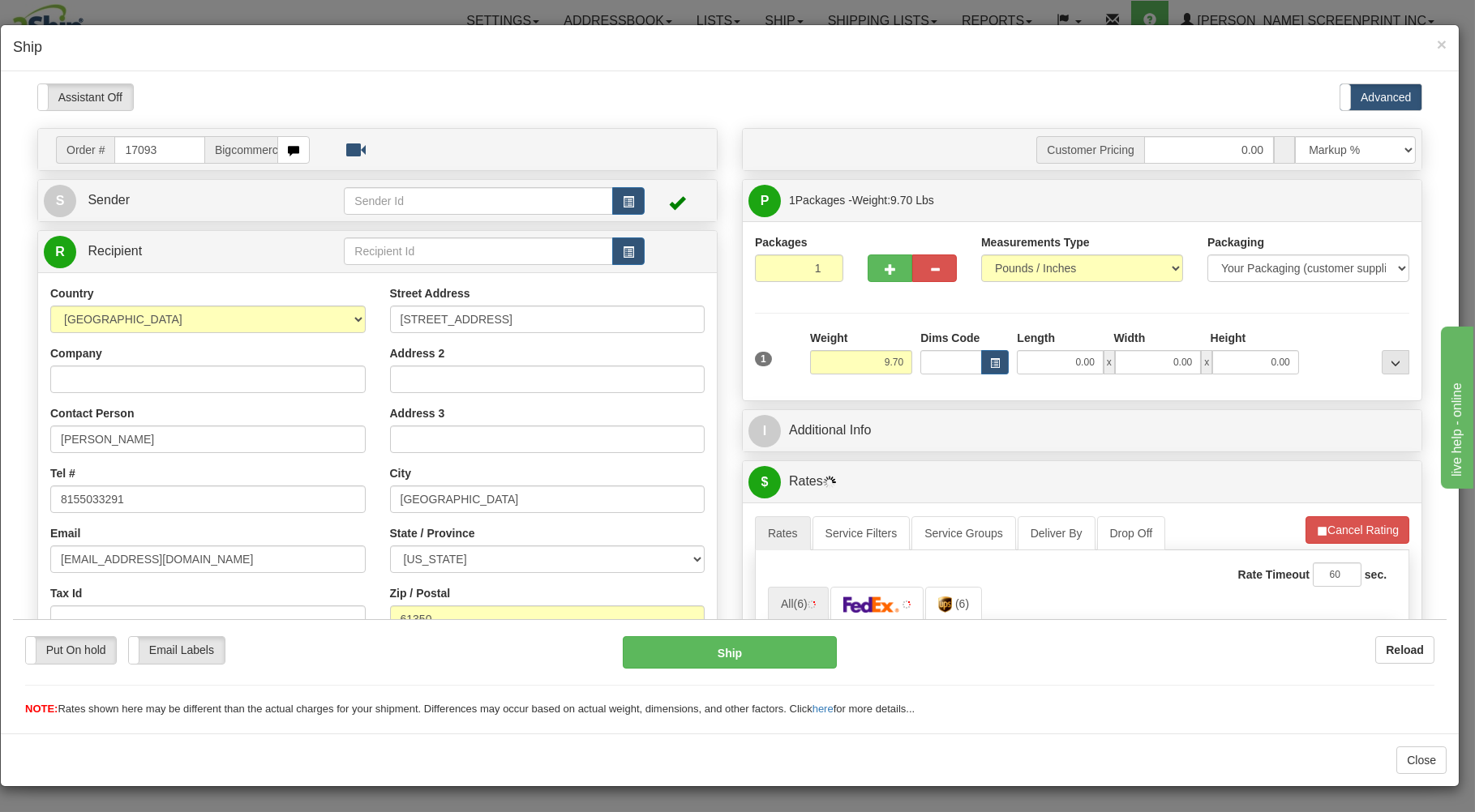
scroll to position [87, 0]
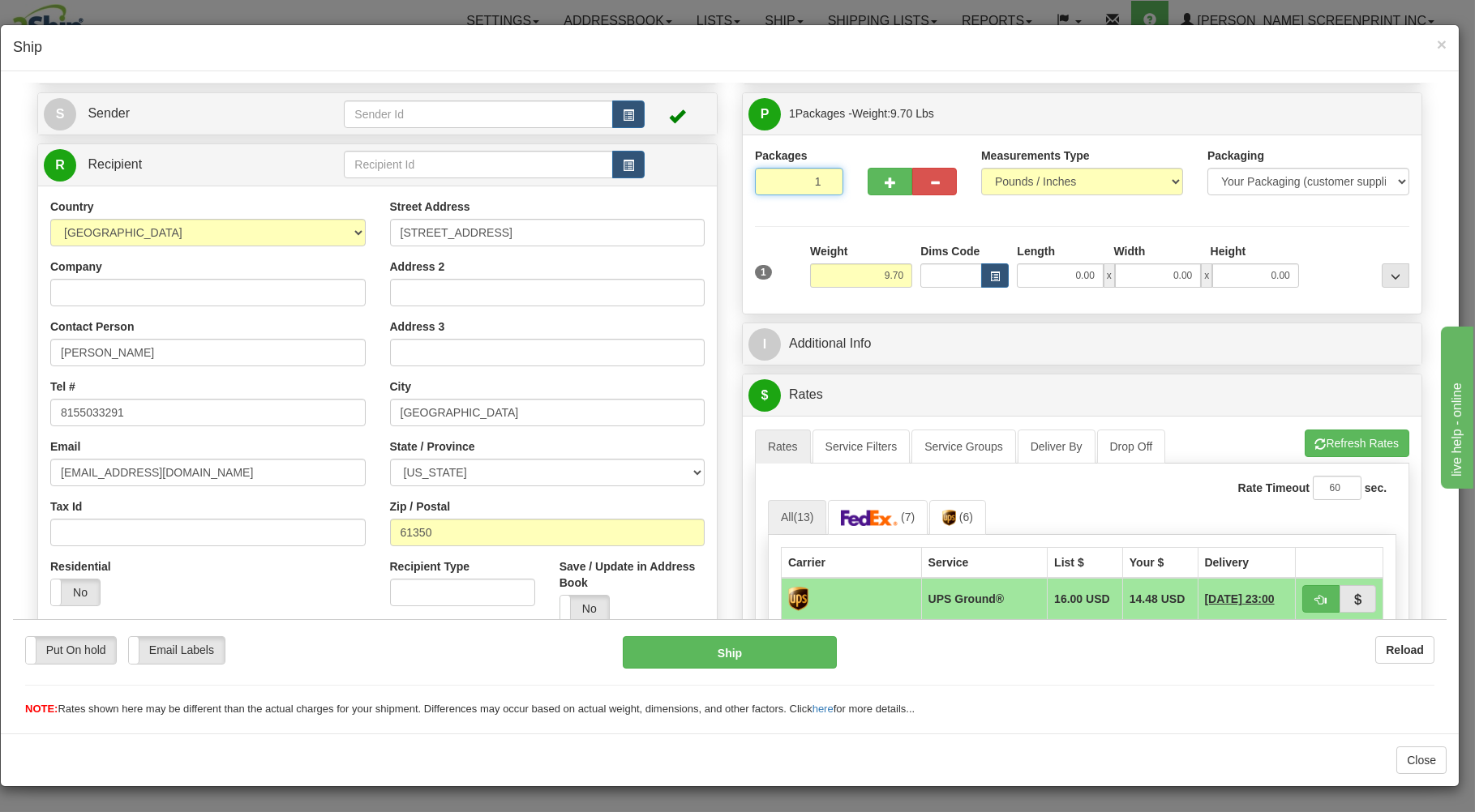
drag, startPoint x: 771, startPoint y: 177, endPoint x: 783, endPoint y: 200, distance: 25.9
click at [776, 186] on input "1" at bounding box center [798, 180] width 89 height 27
click at [868, 270] on input "9.70" at bounding box center [862, 275] width 103 height 25
click at [1039, 279] on input "0.00" at bounding box center [1059, 275] width 86 height 25
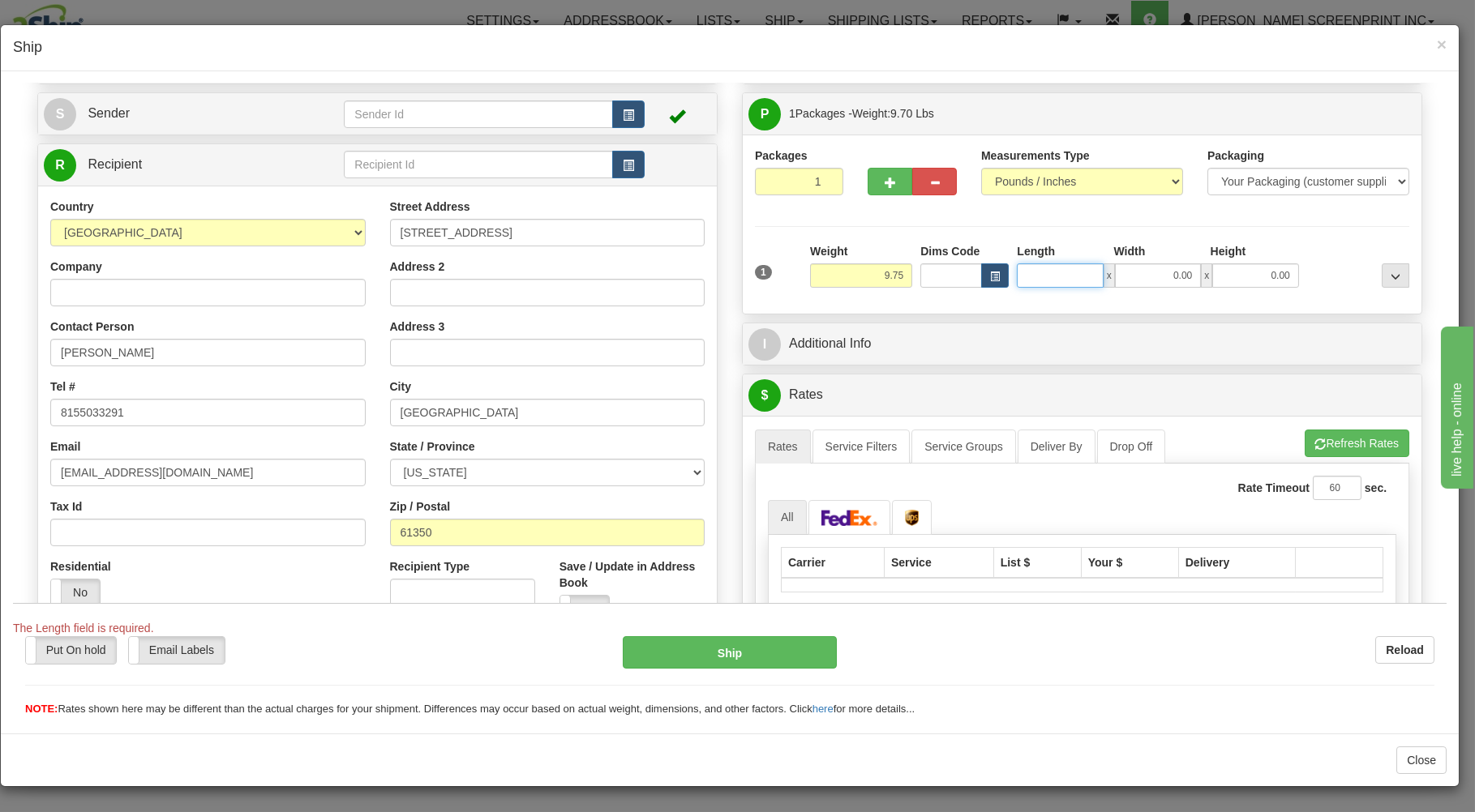
type input "9.80"
type input "25"
type input "9.70"
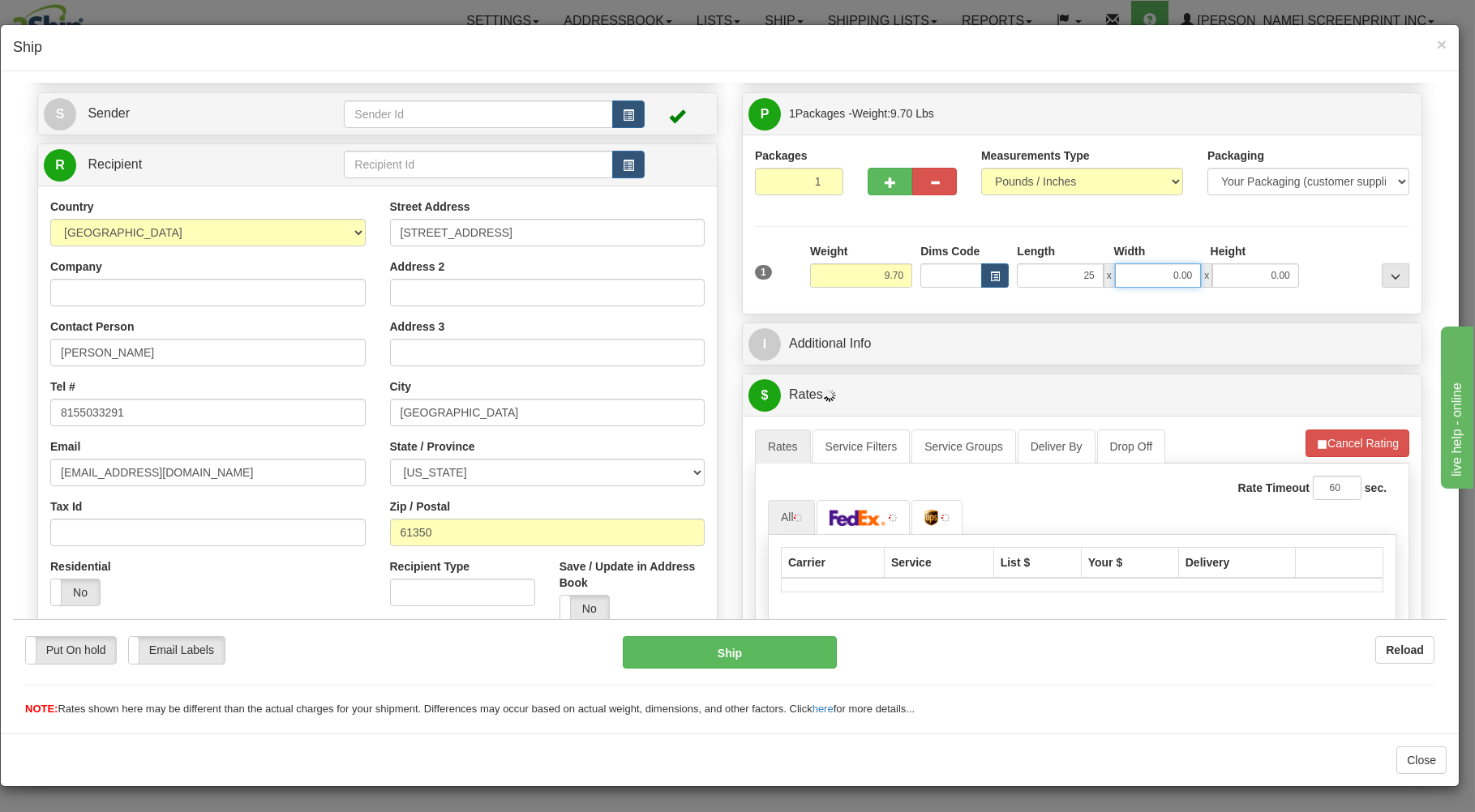
type input "25.00"
click at [1150, 276] on input "0.00" at bounding box center [1158, 275] width 86 height 25
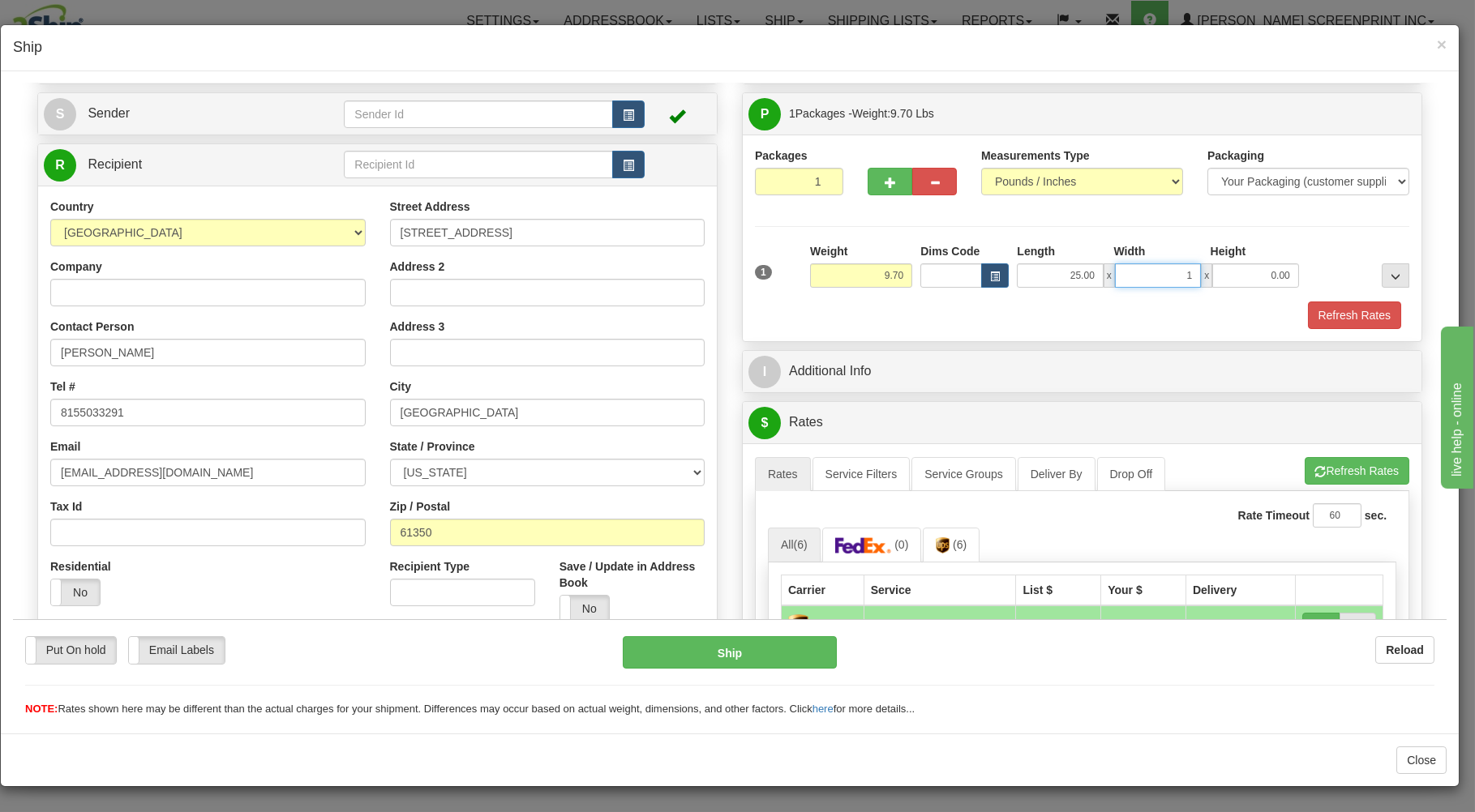
type input "17"
type input "9.65"
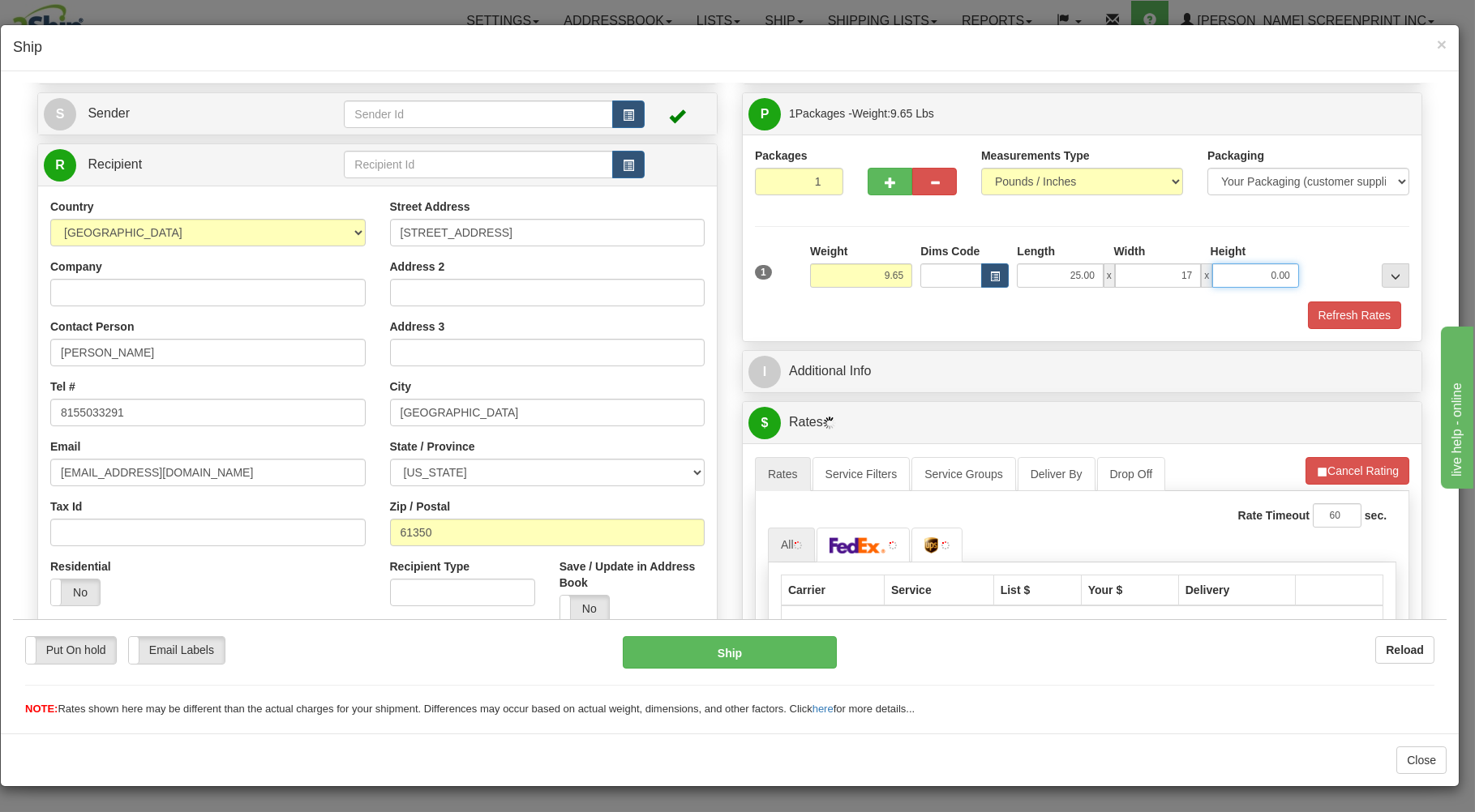
type input "17.00"
click at [1217, 276] on input "0.00" at bounding box center [1255, 275] width 86 height 25
type input "9.70"
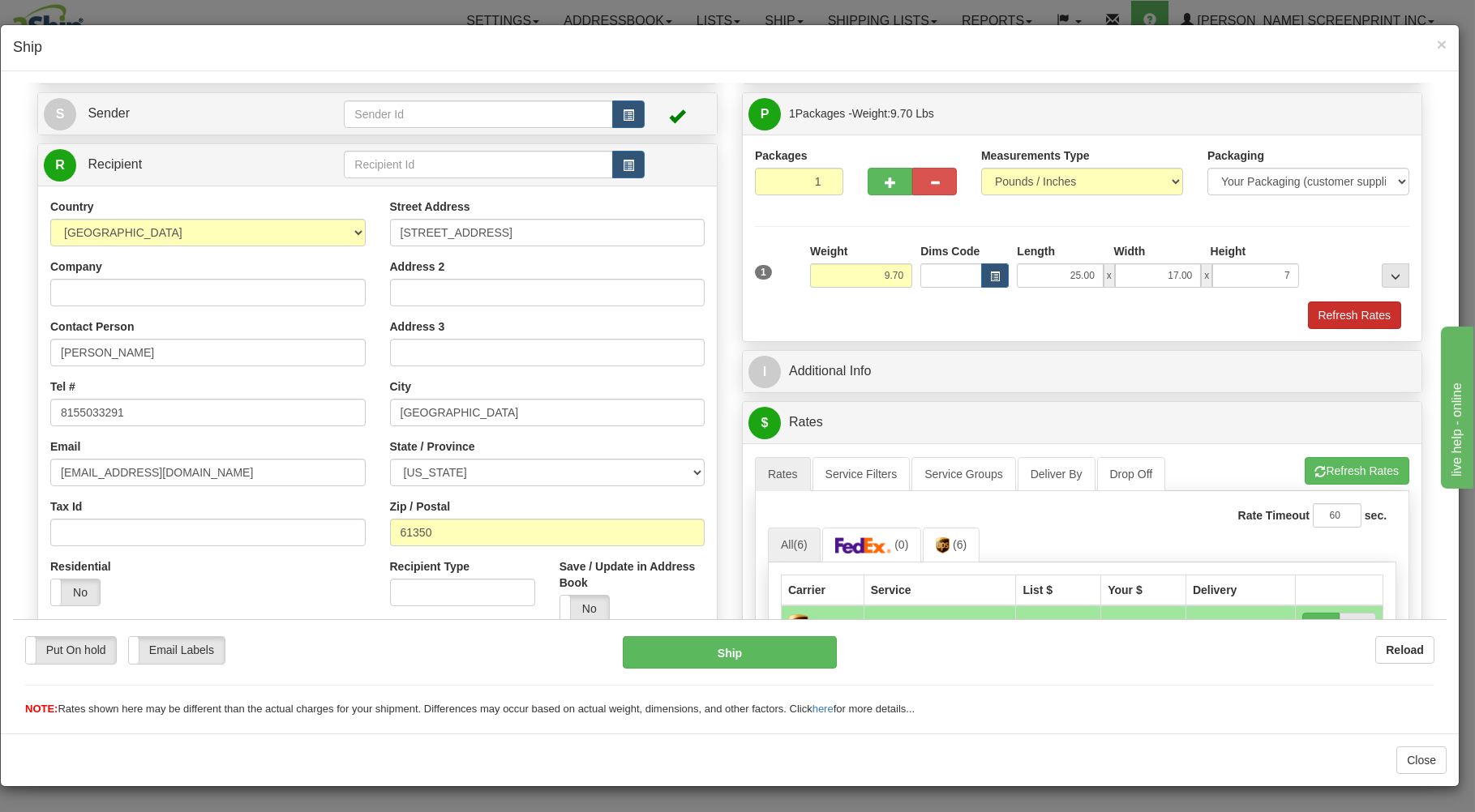
type input "7.00"
click at [1314, 308] on button "Refresh Rates" at bounding box center [1354, 315] width 93 height 27
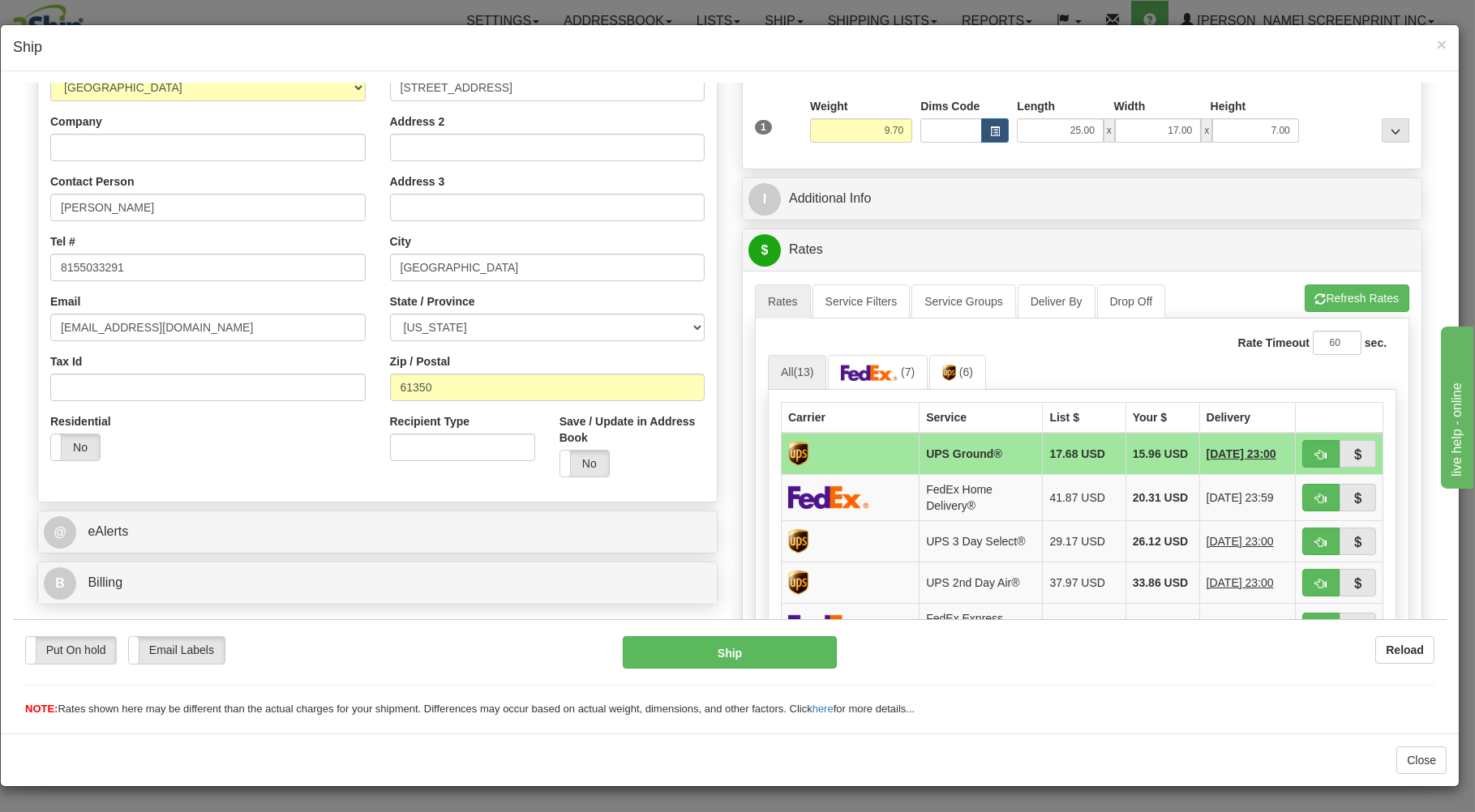
scroll to position [260, 0]
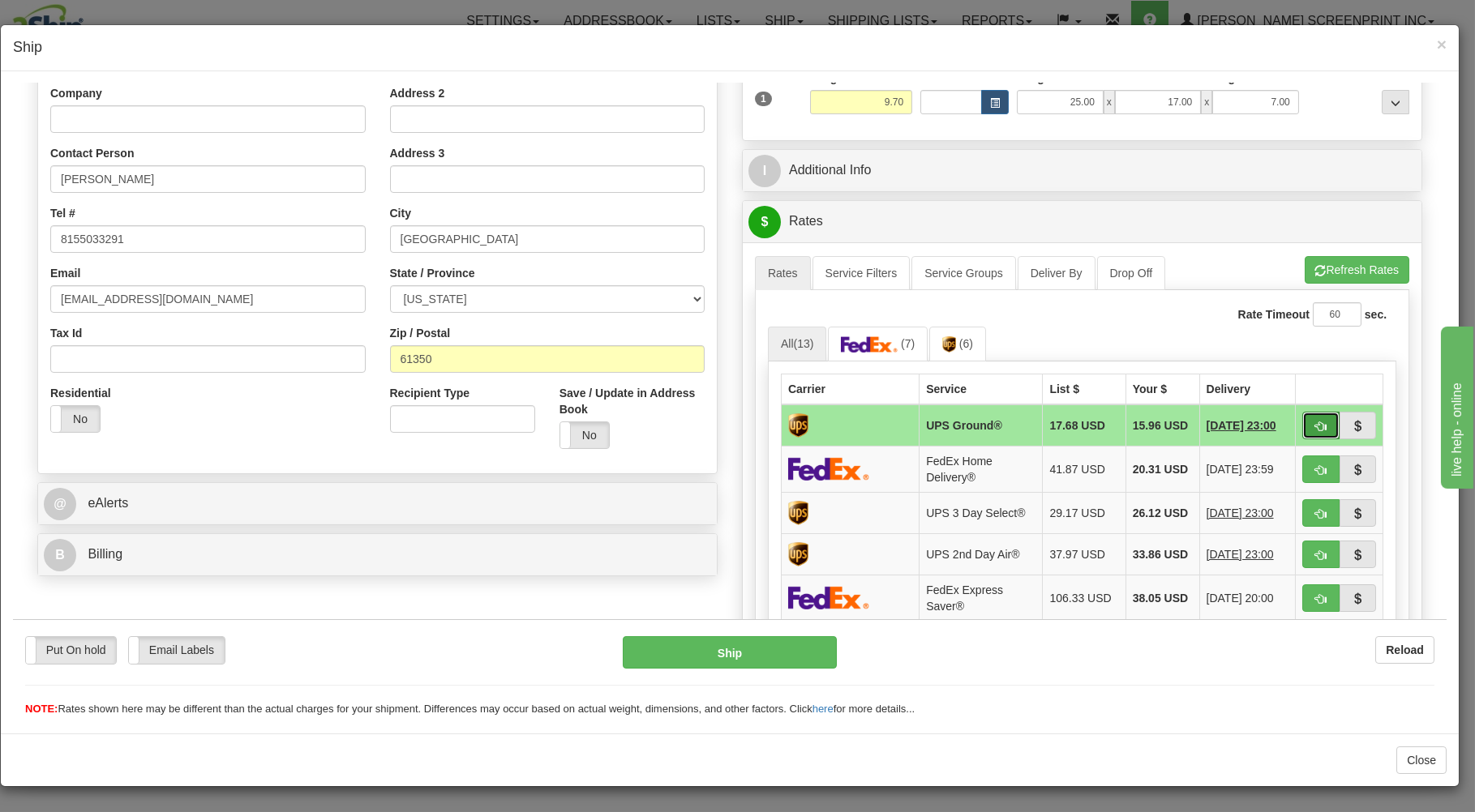
click at [1315, 431] on span "button" at bounding box center [1320, 427] width 11 height 11
type input "03"
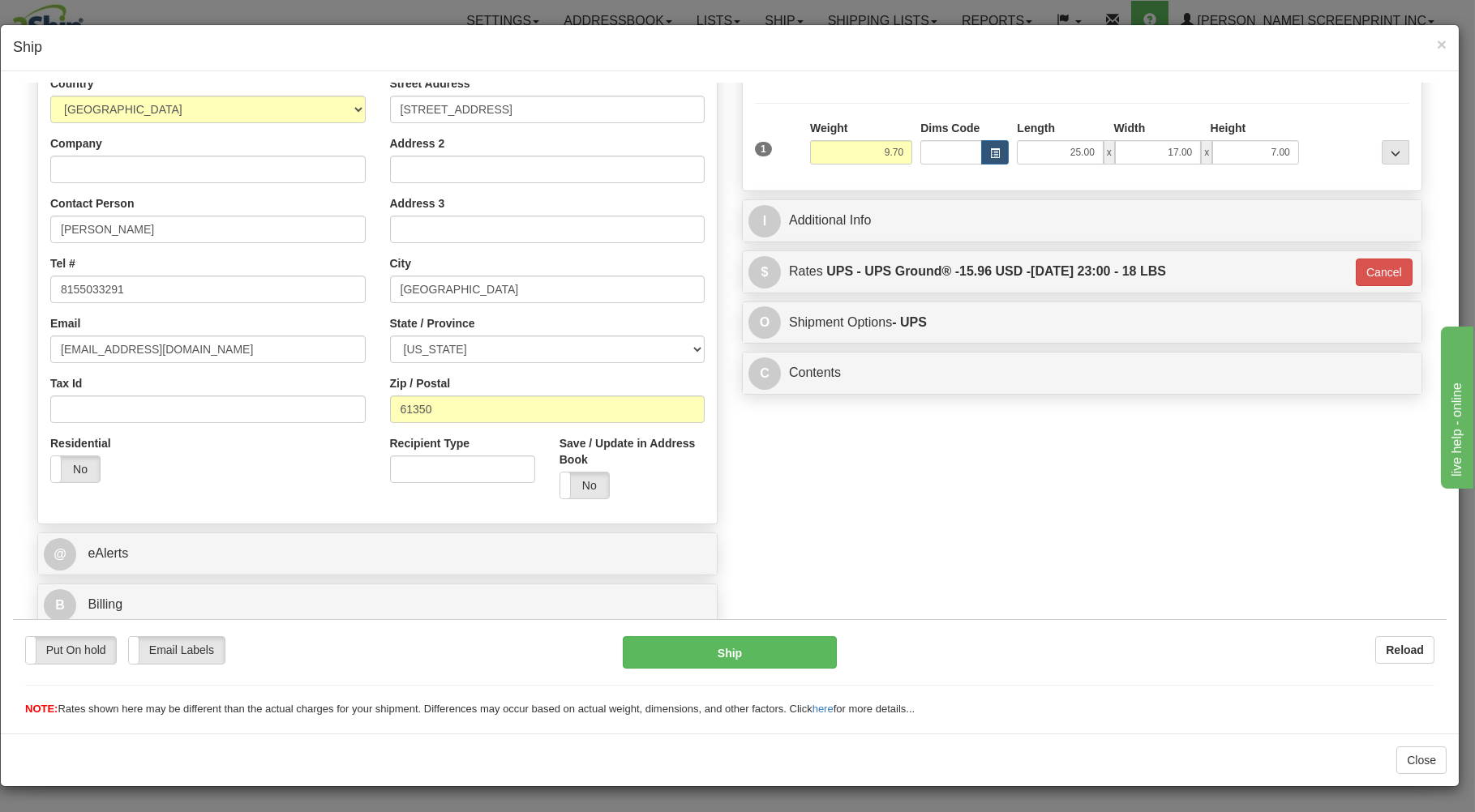
scroll to position [213, 0]
click at [721, 647] on button "Ship" at bounding box center [730, 651] width 215 height 32
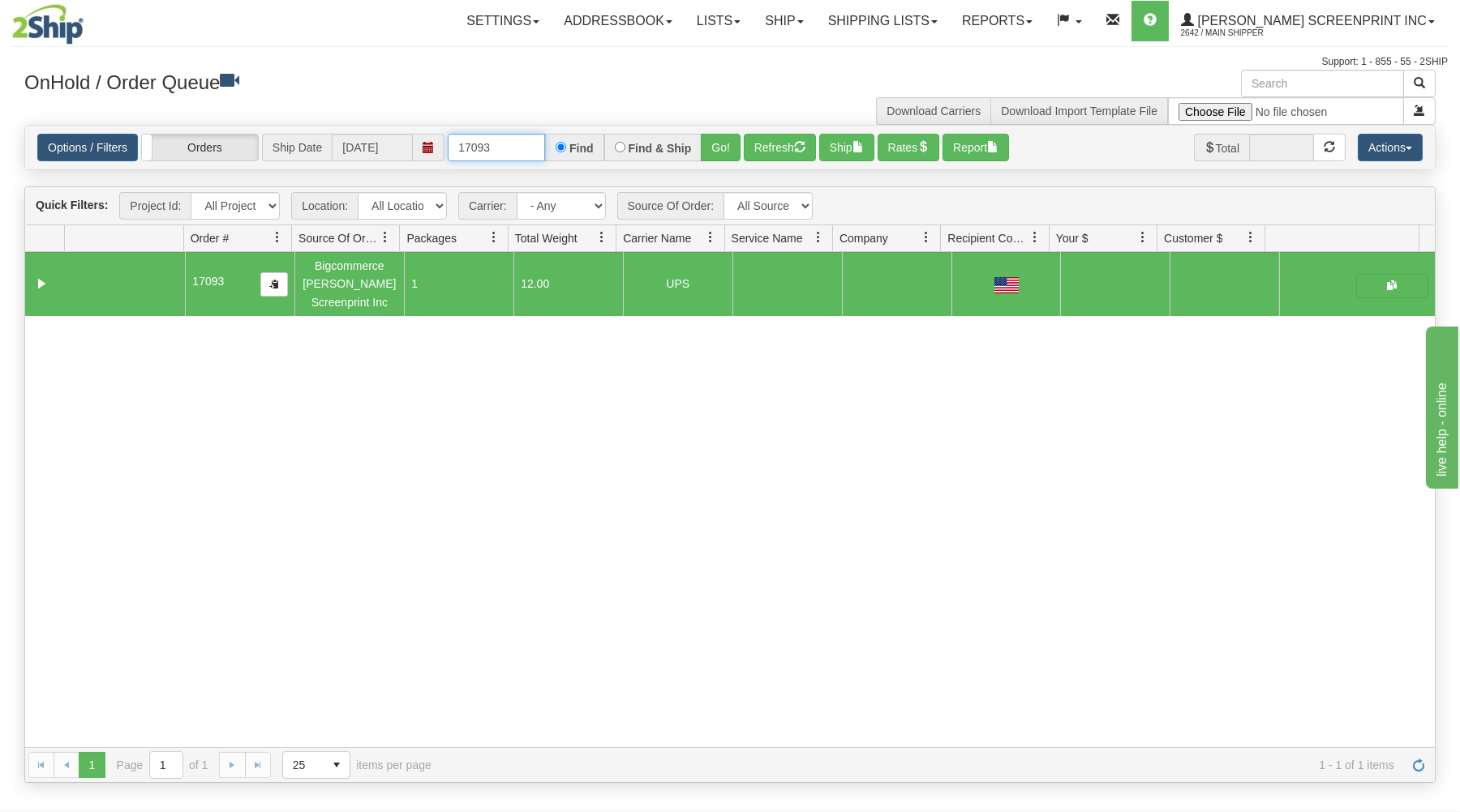
click at [518, 148] on input "17093" at bounding box center [496, 147] width 97 height 27
type input "1"
click at [527, 149] on input "text" at bounding box center [496, 147] width 97 height 27
type input "17094"
click at [735, 142] on button "Go!" at bounding box center [720, 147] width 39 height 27
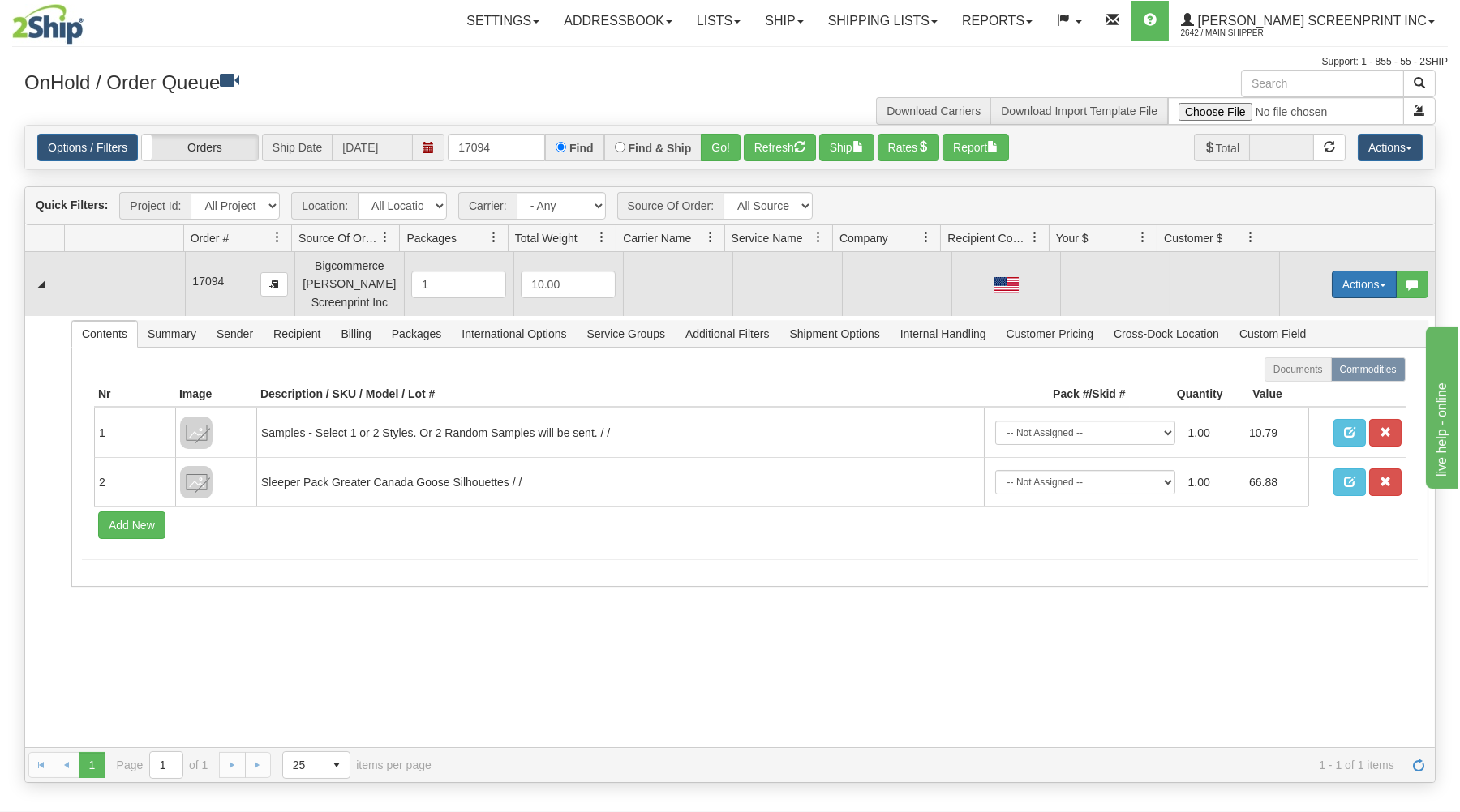
click at [1343, 284] on button "Actions" at bounding box center [1364, 285] width 65 height 27
click at [1282, 315] on span "Open" at bounding box center [1302, 315] width 39 height 13
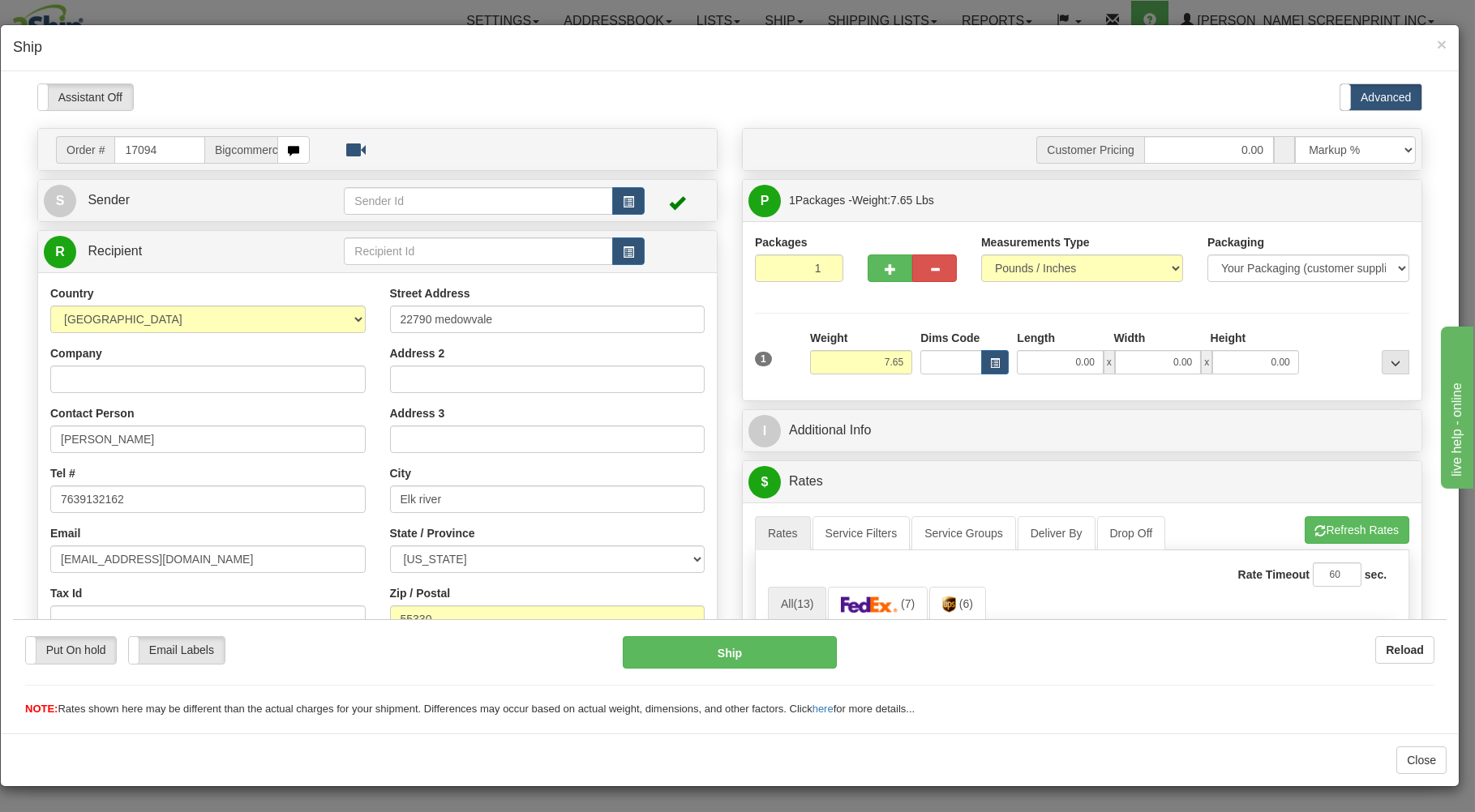
scroll to position [87, 0]
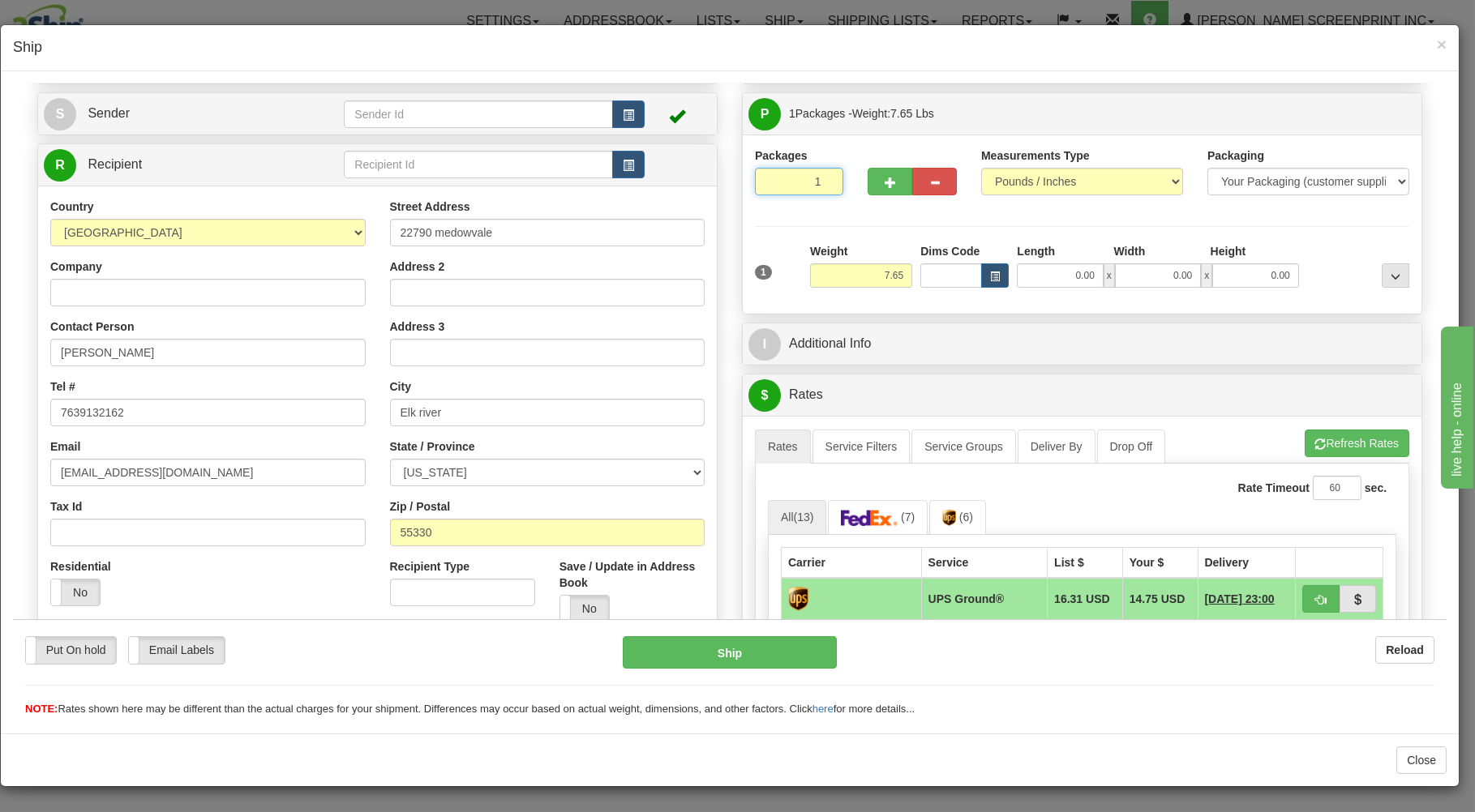
drag, startPoint x: 768, startPoint y: 174, endPoint x: 895, endPoint y: 203, distance: 130.3
click at [843, 195] on input "1" at bounding box center [798, 180] width 89 height 27
click at [893, 276] on input "7.65" at bounding box center [862, 275] width 103 height 25
click at [1060, 279] on input "0.00" at bounding box center [1059, 275] width 86 height 25
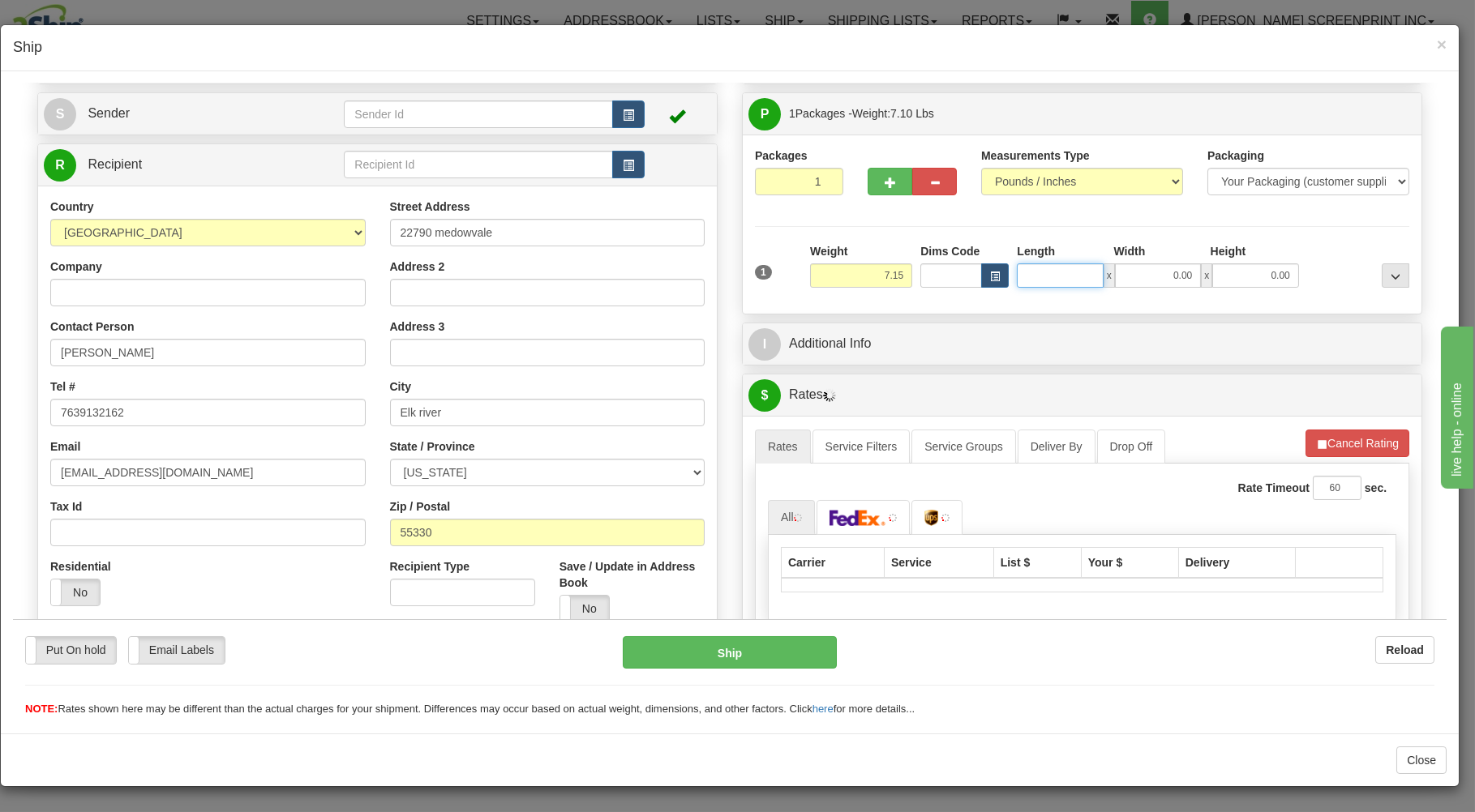
type input "7.25"
type input "2"
type input "7.55"
type input "25"
type input "7.65"
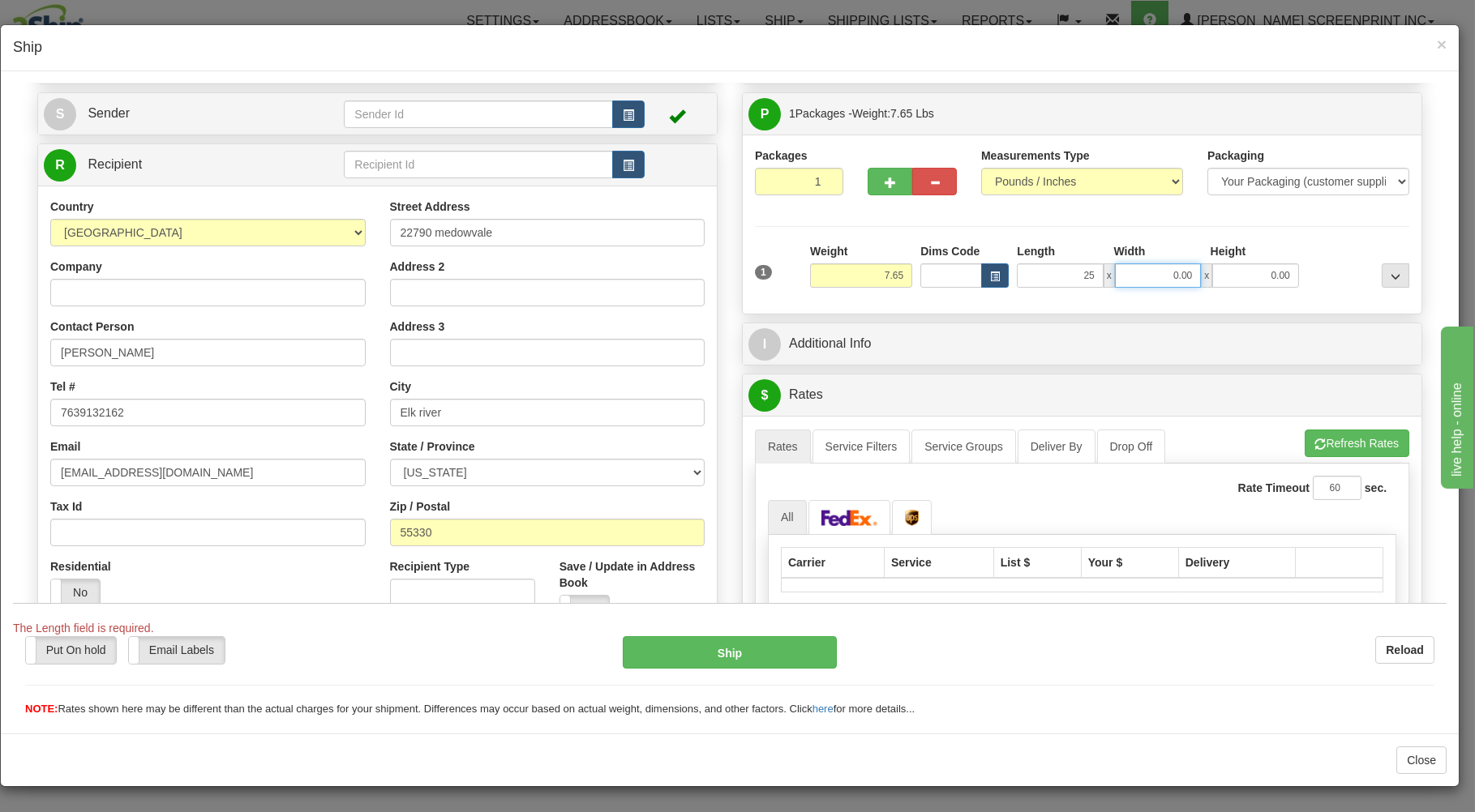
type input "25.00"
click at [1151, 275] on input "0.00" at bounding box center [1158, 275] width 86 height 25
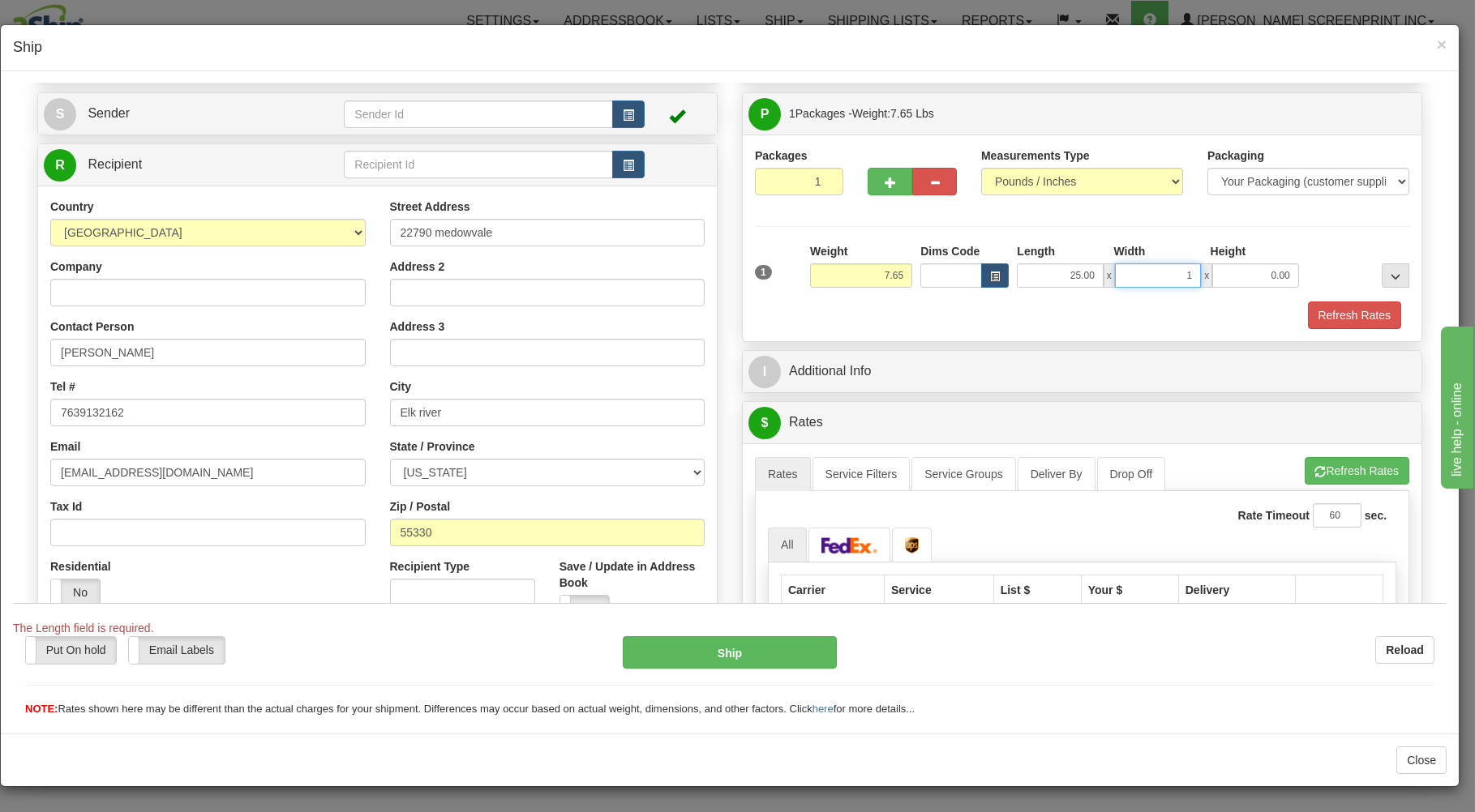
type input "17"
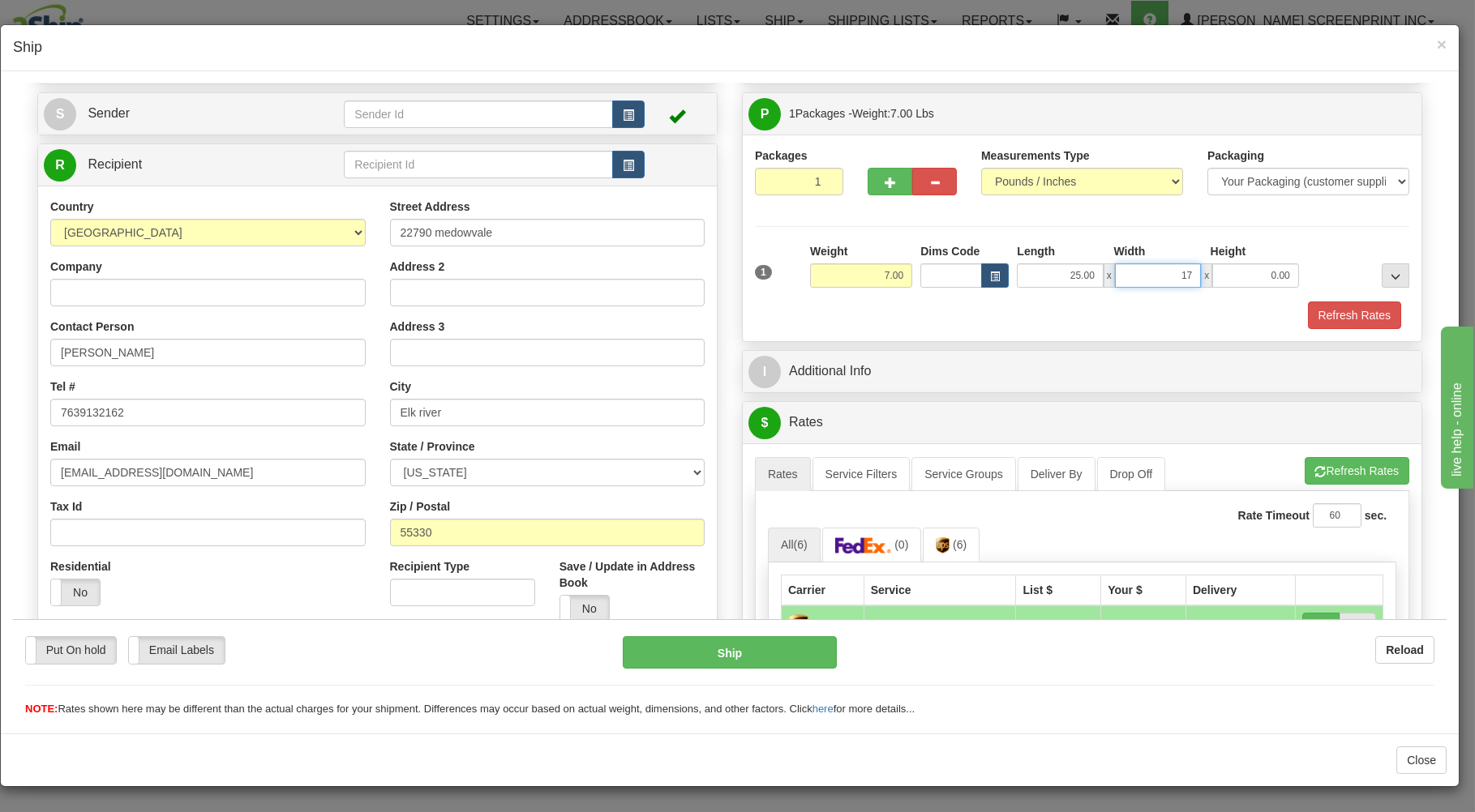
type input "7.65"
type input "17.00"
click at [1242, 285] on input "0.00" at bounding box center [1255, 275] width 86 height 25
type input "4.00"
click at [1313, 304] on button "Refresh Rates" at bounding box center [1354, 315] width 93 height 27
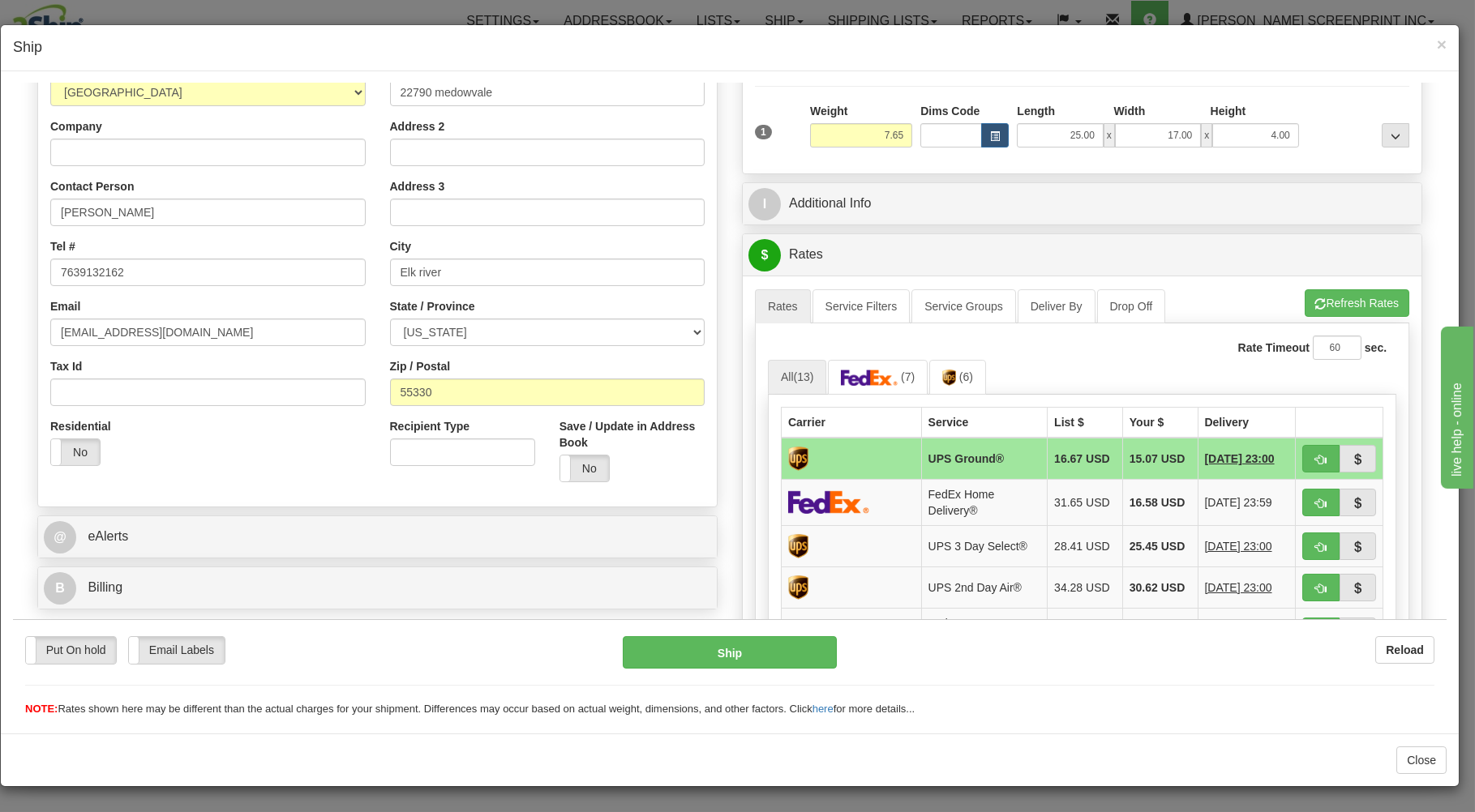
scroll to position [260, 0]
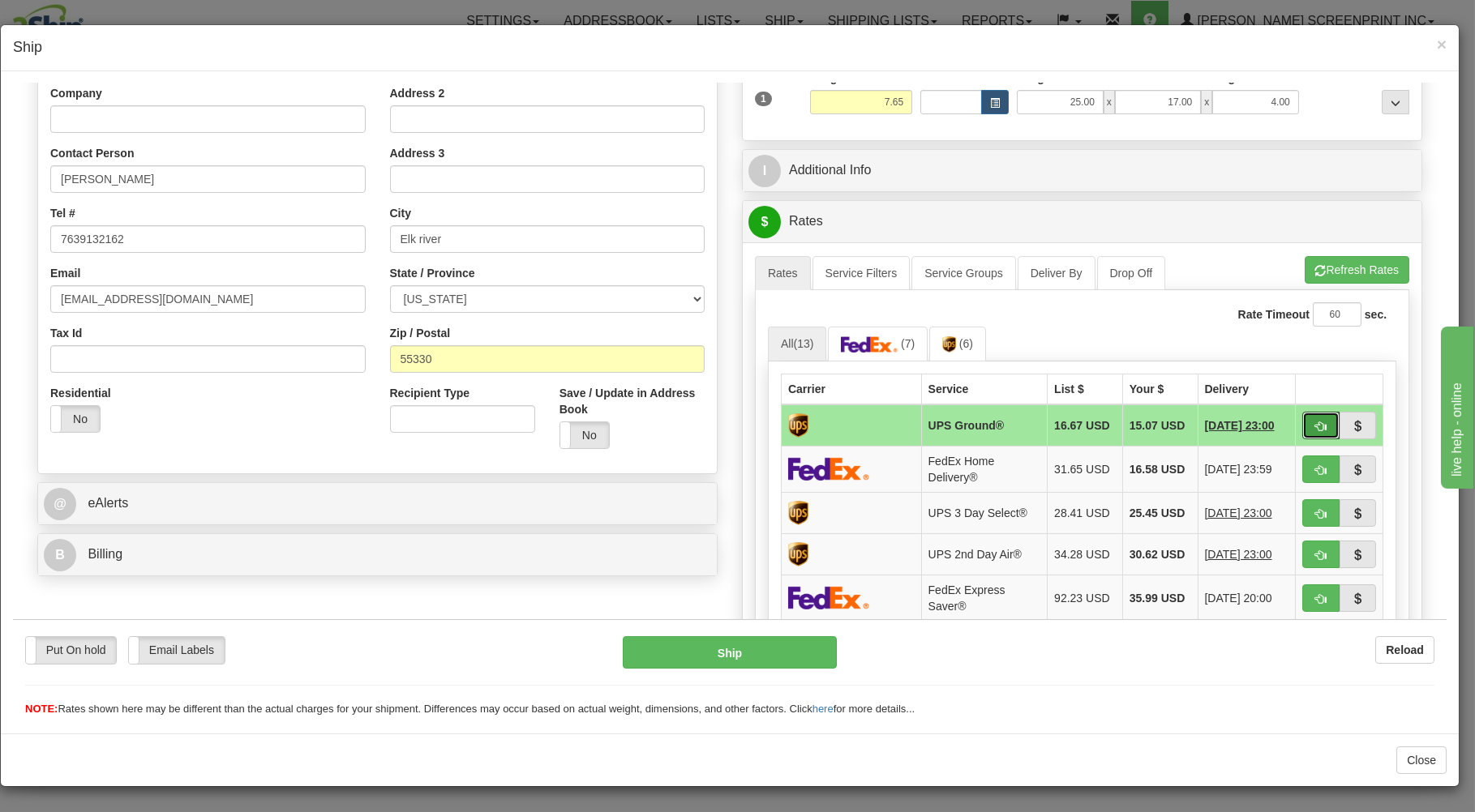
drag, startPoint x: 1302, startPoint y: 426, endPoint x: 1264, endPoint y: 428, distance: 38.1
click at [1315, 427] on span "button" at bounding box center [1320, 427] width 11 height 11
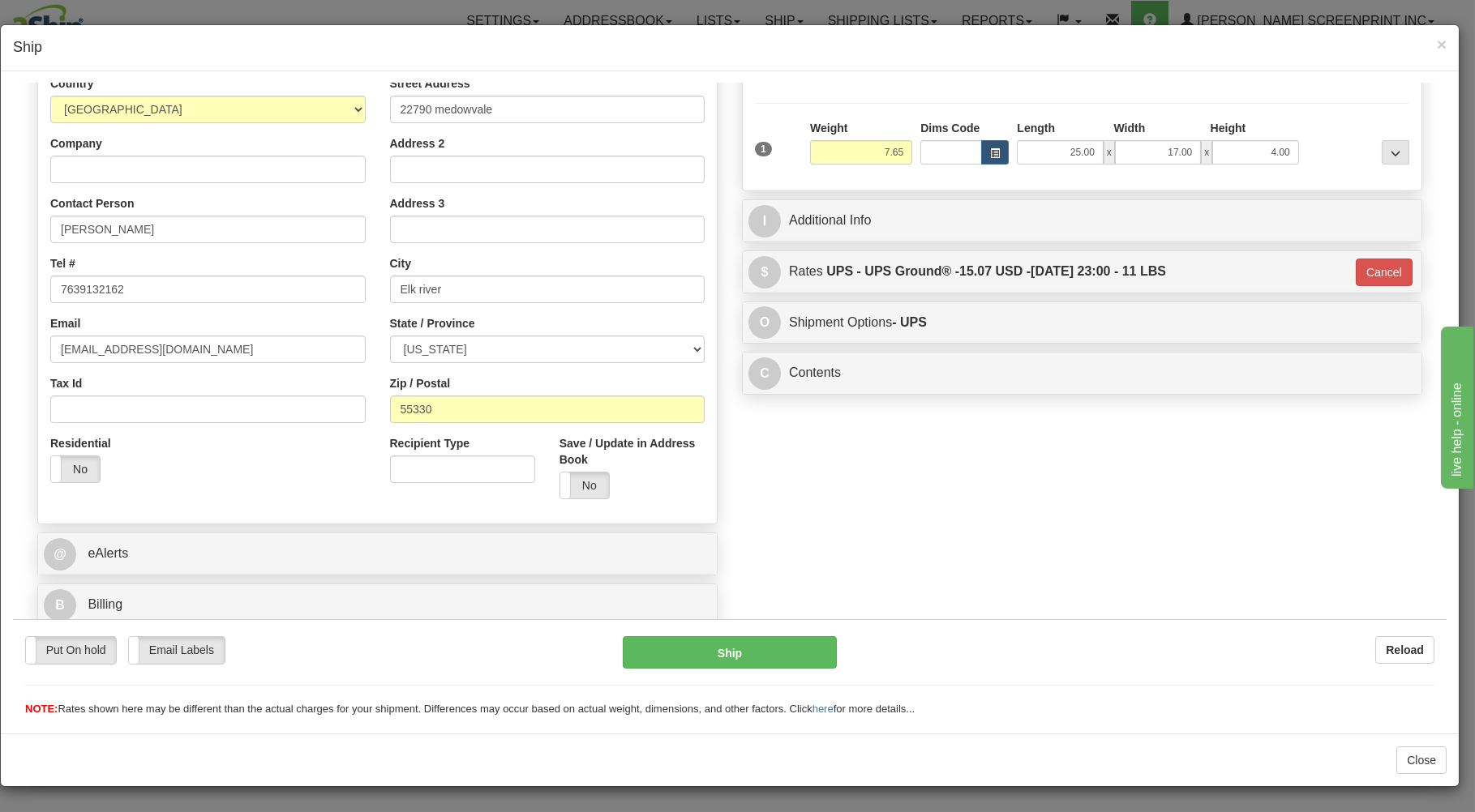
type input "03"
click at [740, 655] on button "Ship" at bounding box center [730, 651] width 215 height 32
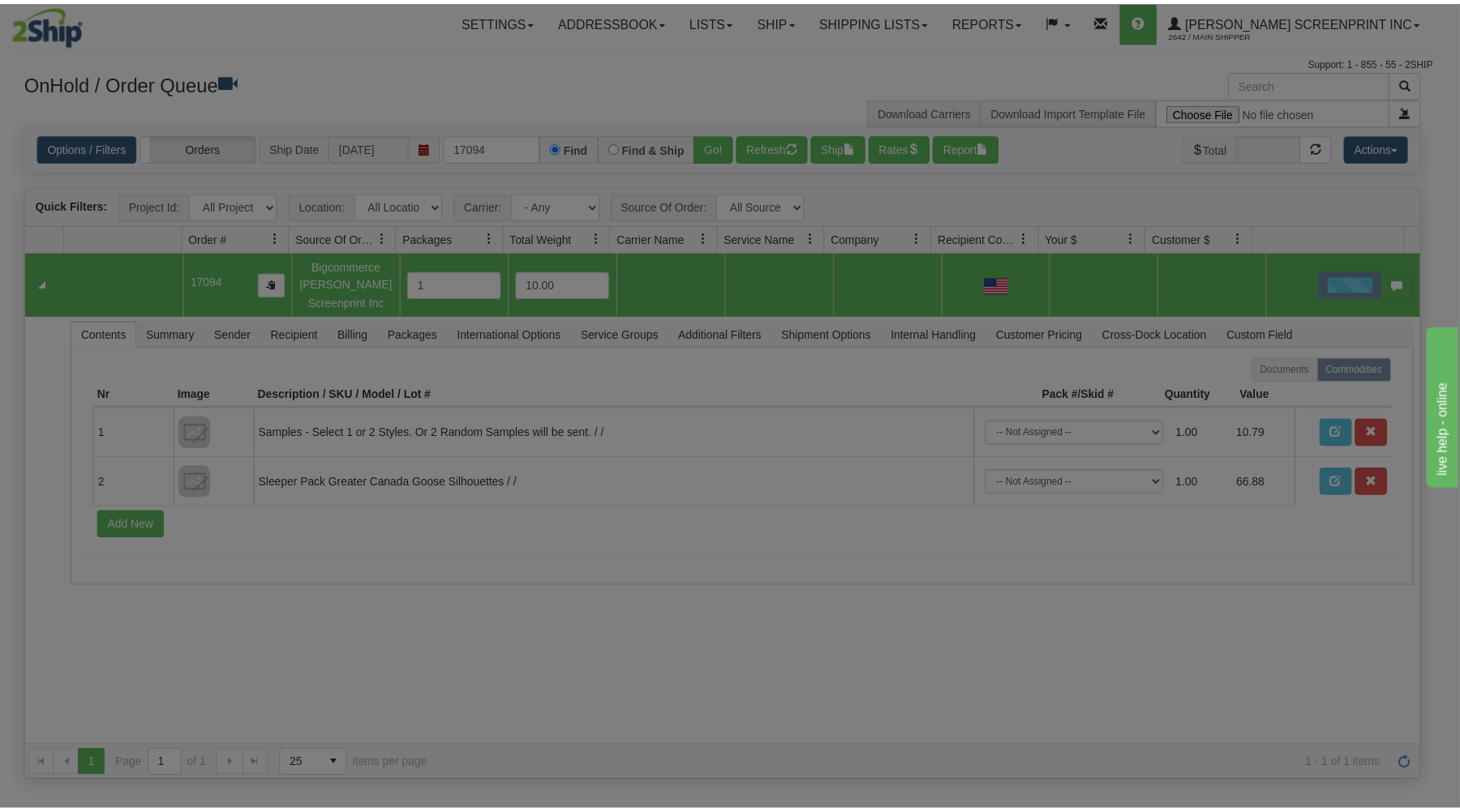
scroll to position [0, 0]
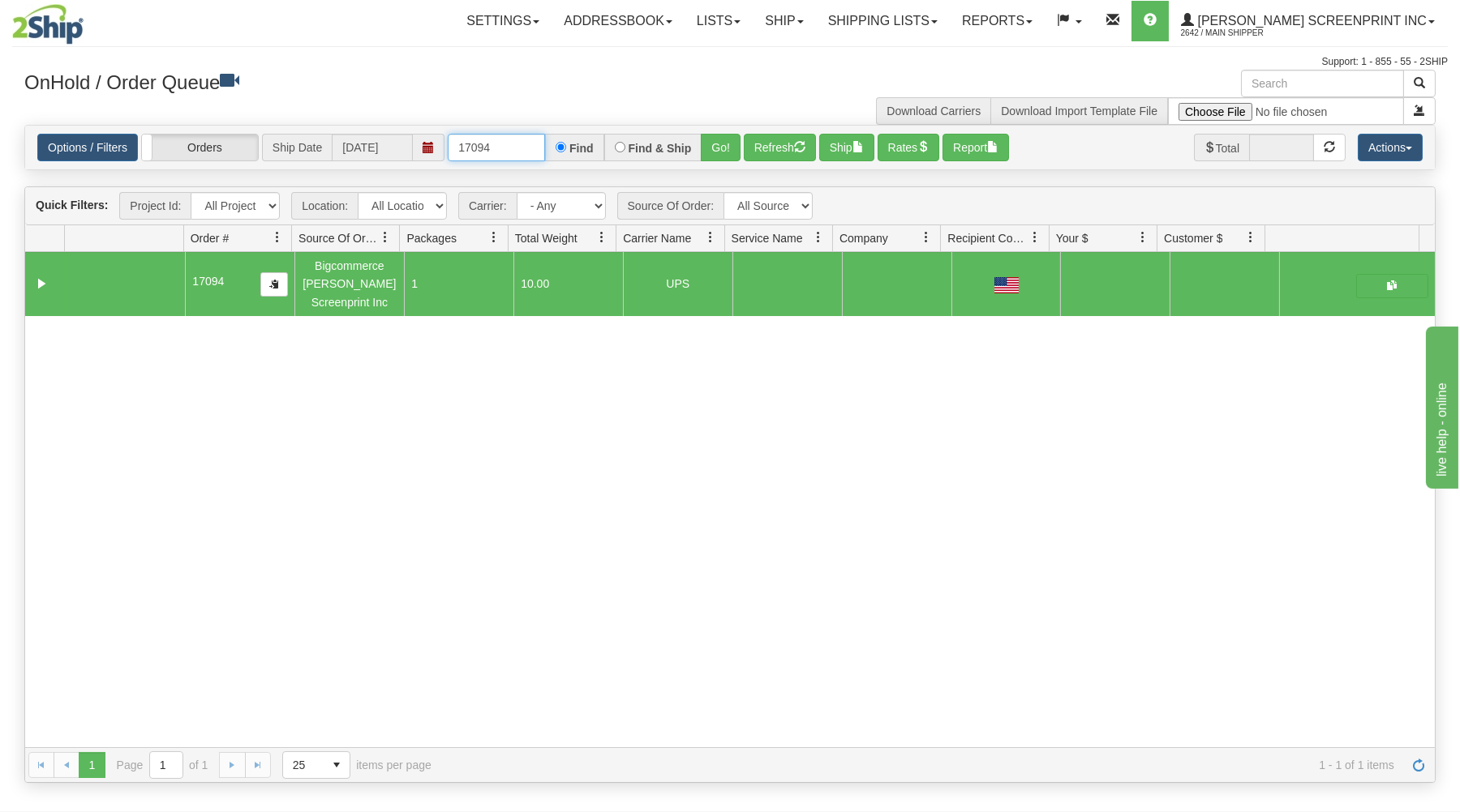
click at [520, 146] on input "17094" at bounding box center [496, 147] width 97 height 27
type input "1"
click at [447, 83] on h3 "OnHold / Order Queue" at bounding box center [371, 81] width 693 height 24
